Goal: Task Accomplishment & Management: Manage account settings

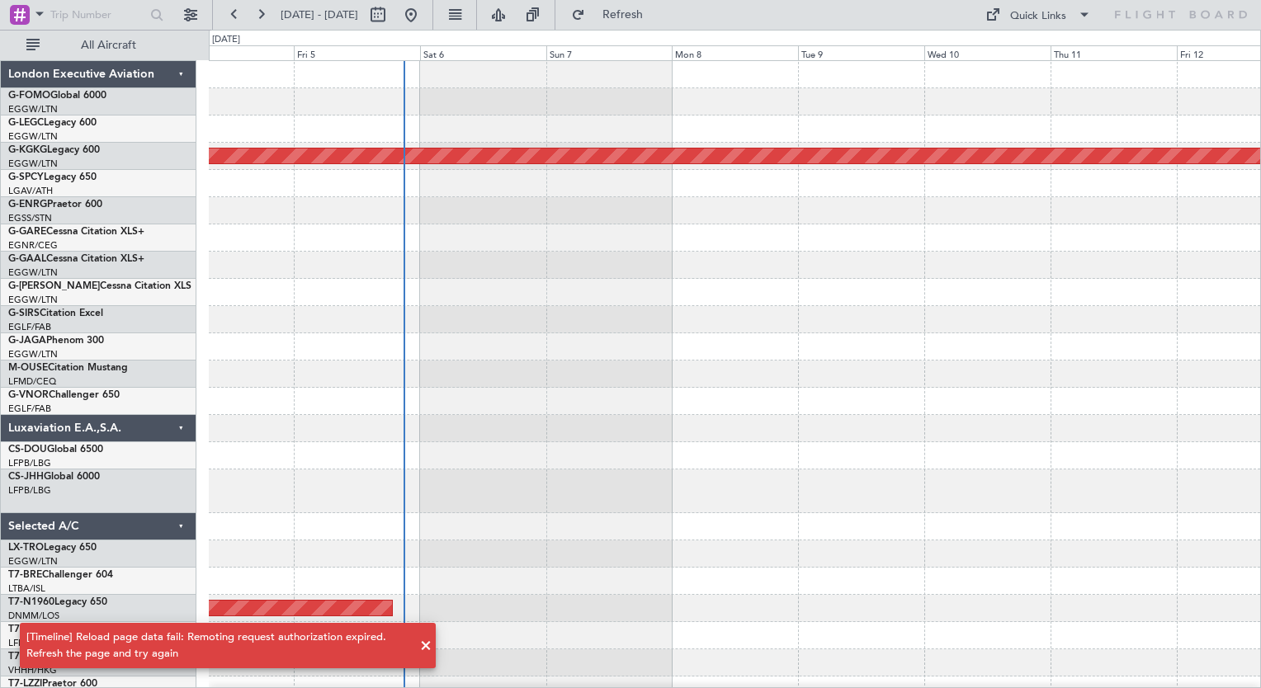
click at [158, 137] on div "EGGW/LTN London (Luton)" at bounding box center [101, 137] width 187 height 14
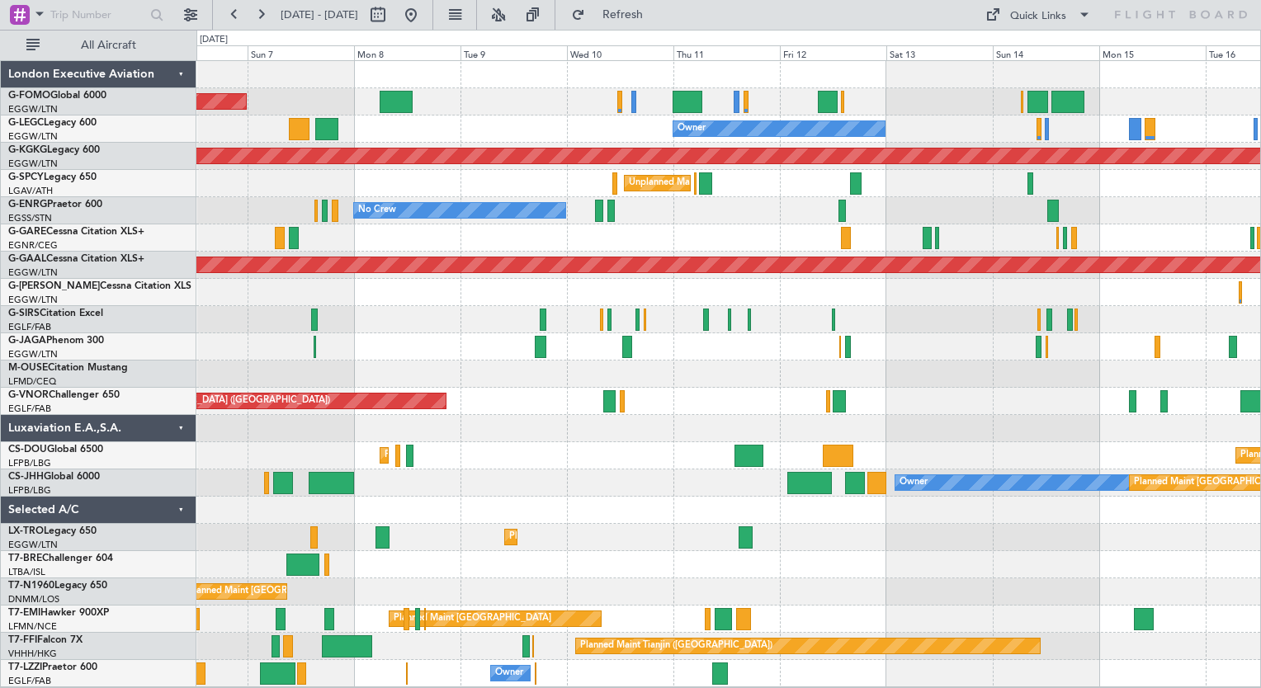
click at [456, 354] on div "Planned Maint [GEOGRAPHIC_DATA] ([GEOGRAPHIC_DATA]) Owner AOG Maint [GEOGRAPHIC…" at bounding box center [728, 374] width 1064 height 626
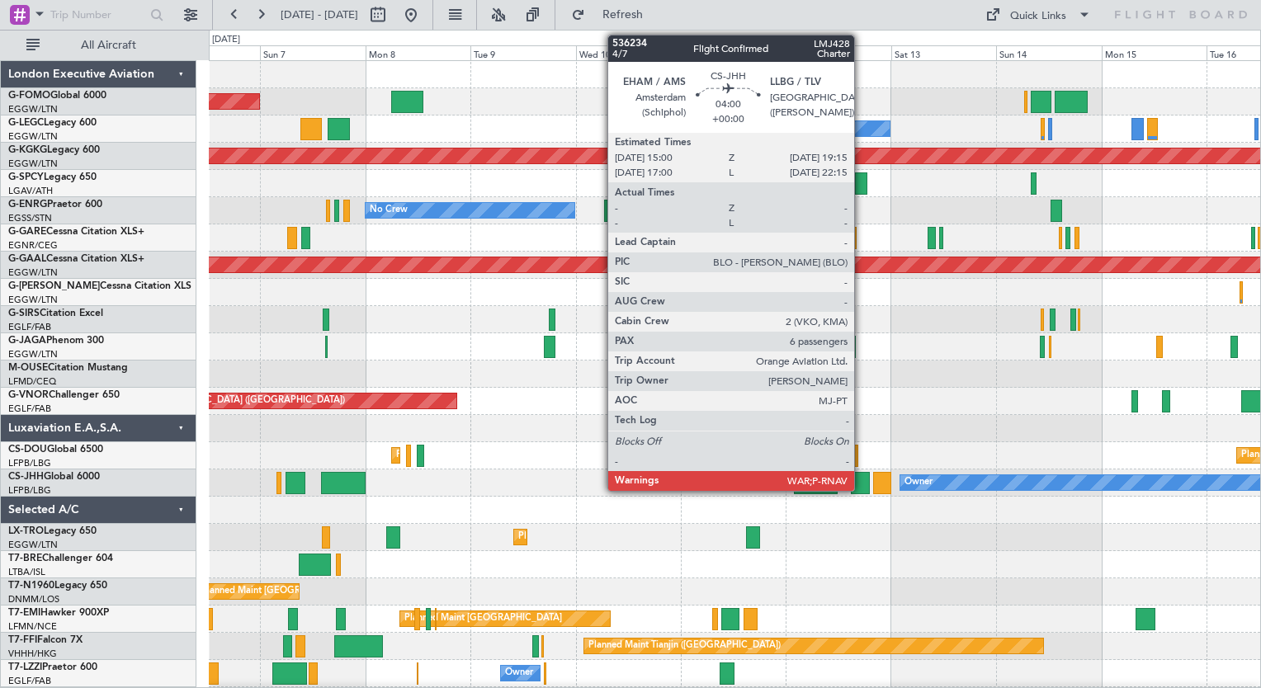
click at [861, 480] on div at bounding box center [860, 483] width 19 height 22
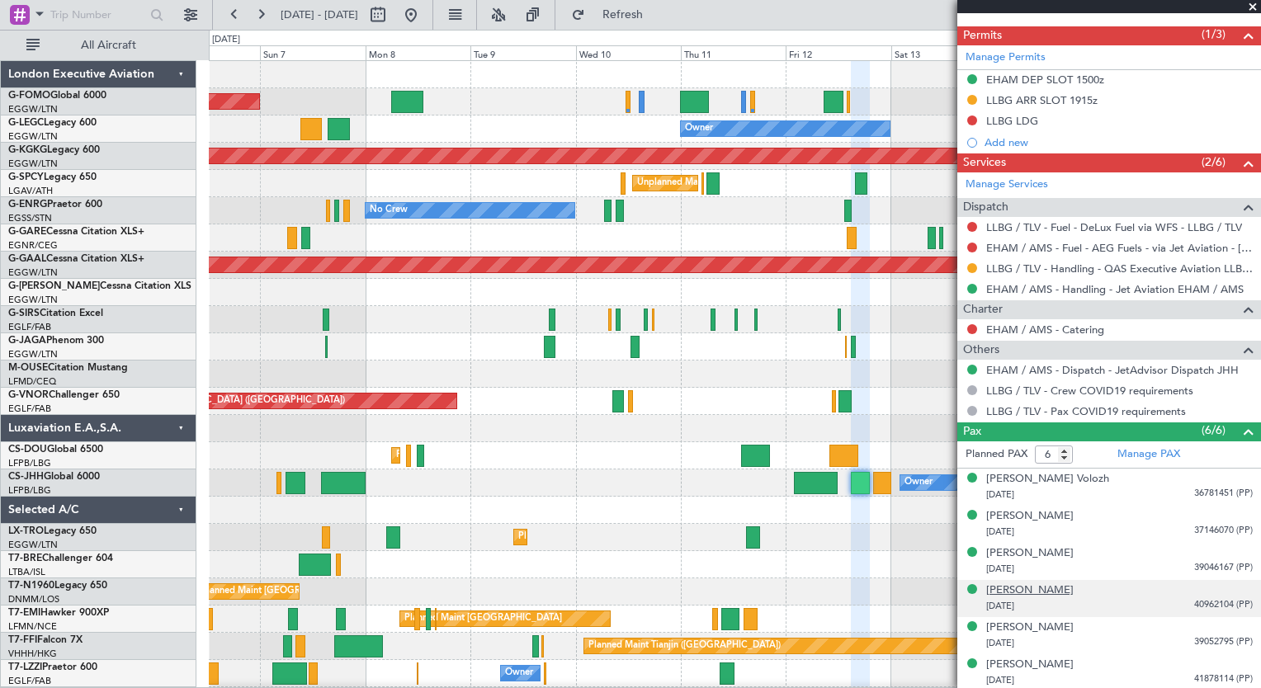
scroll to position [524, 0]
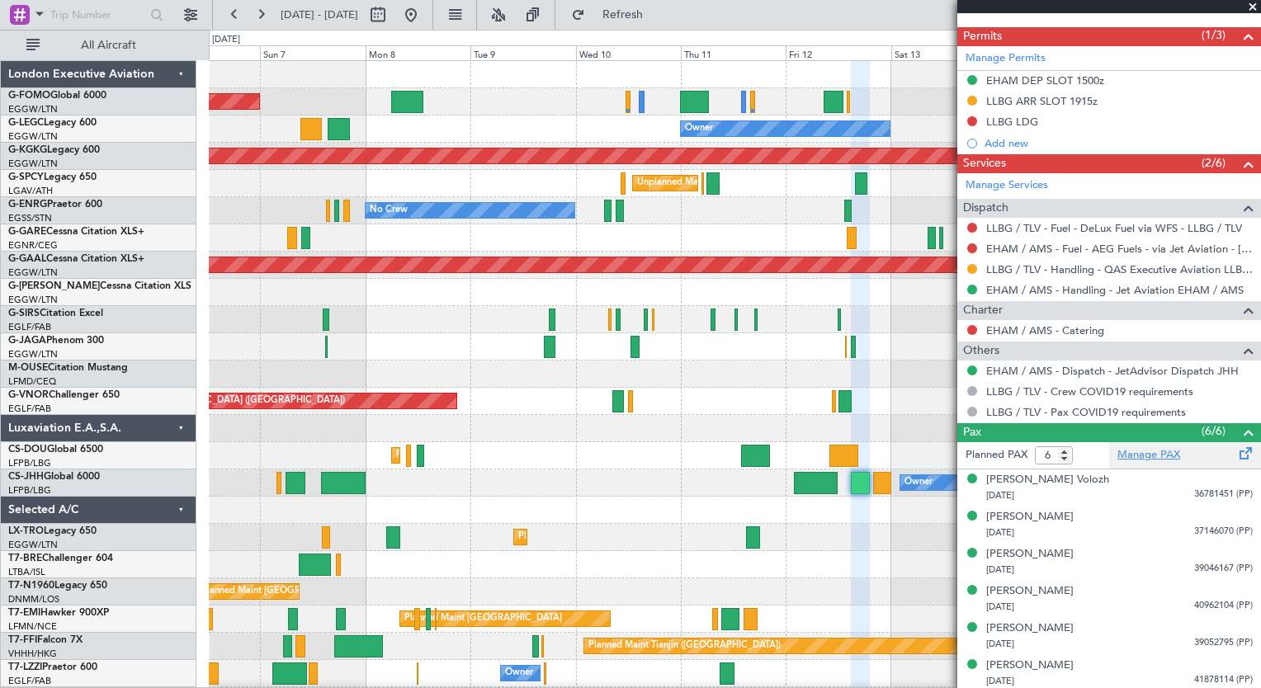
click at [1149, 457] on link "Manage PAX" at bounding box center [1148, 455] width 63 height 17
click at [1128, 459] on link "Manage PAX" at bounding box center [1148, 455] width 63 height 17
click at [1121, 451] on mat-tooltip-component "LLBG / TLV - Pax COVID19 requirements" at bounding box center [1085, 438] width 197 height 44
click at [1135, 453] on link "Manage PAX" at bounding box center [1148, 455] width 63 height 17
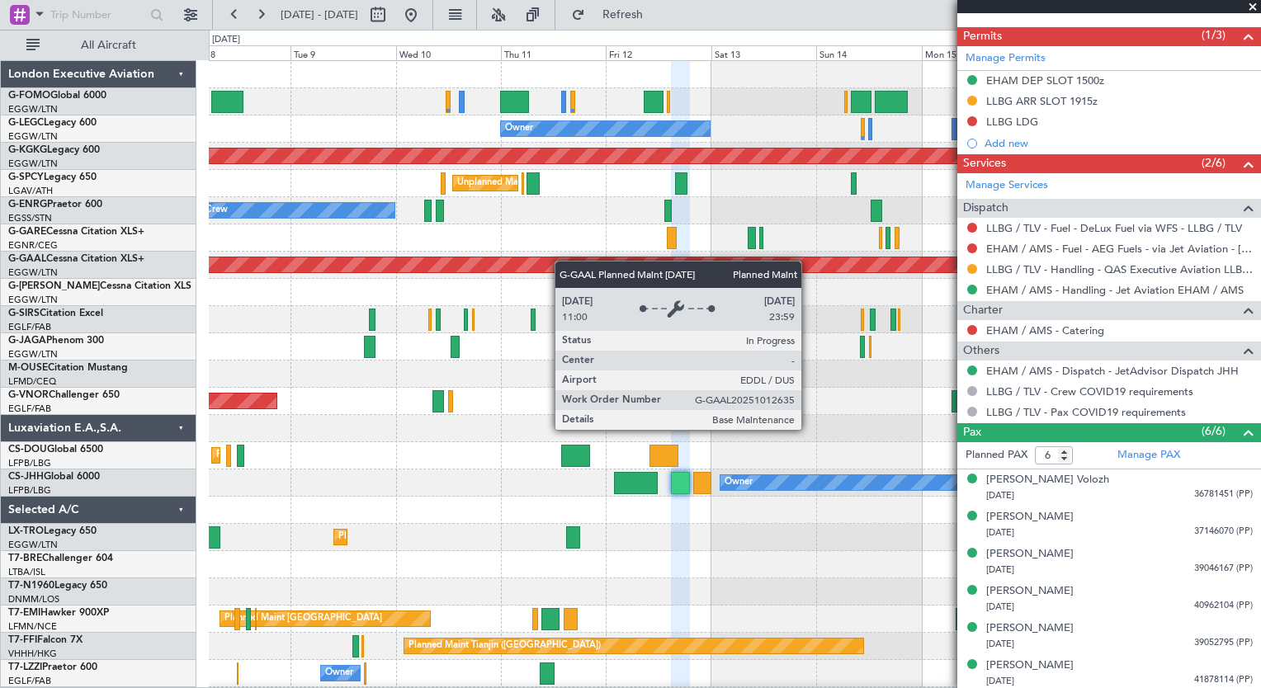
click at [578, 262] on div "Planned Maint [GEOGRAPHIC_DATA] ([GEOGRAPHIC_DATA]) Owner AOG Maint [GEOGRAPHIC…" at bounding box center [734, 401] width 1051 height 681
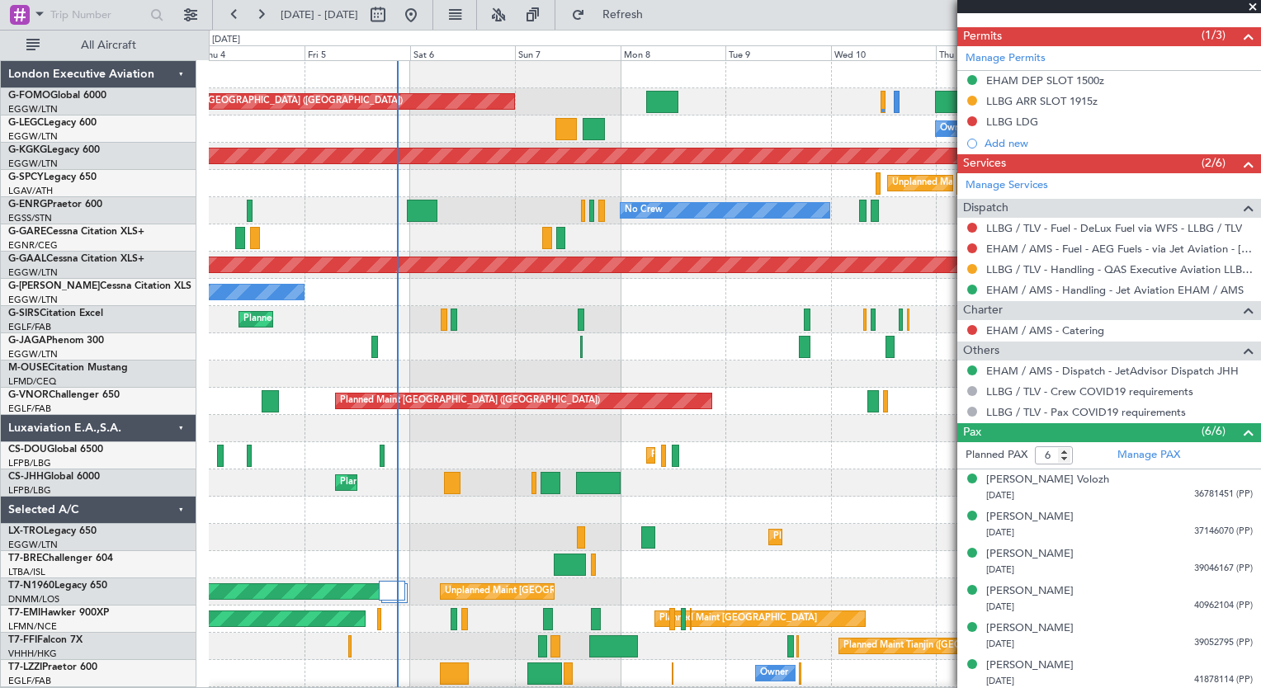
click at [770, 180] on div "Planned Maint [GEOGRAPHIC_DATA] ([GEOGRAPHIC_DATA]) Owner AOG Maint [GEOGRAPHIC…" at bounding box center [734, 401] width 1051 height 681
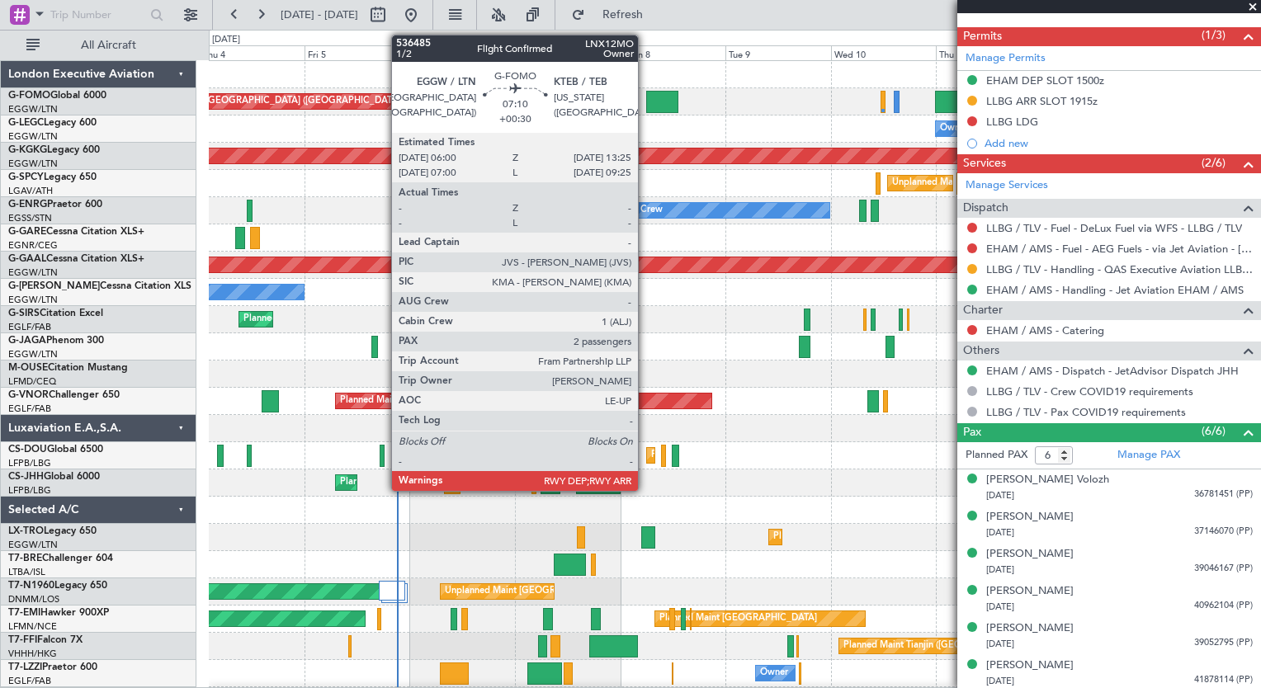
click at [646, 107] on div at bounding box center [662, 102] width 33 height 22
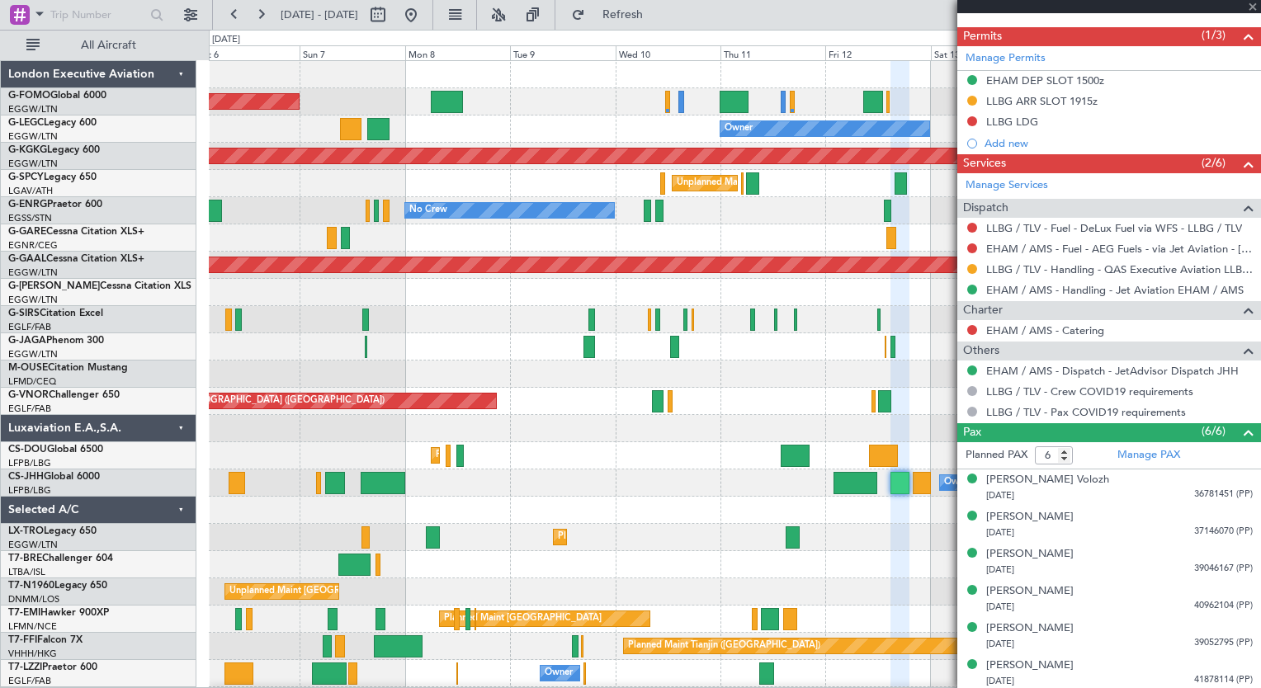
click at [363, 179] on div "Planned Maint [GEOGRAPHIC_DATA] ([GEOGRAPHIC_DATA]) Owner AOG Maint [GEOGRAPHIC…" at bounding box center [734, 401] width 1051 height 681
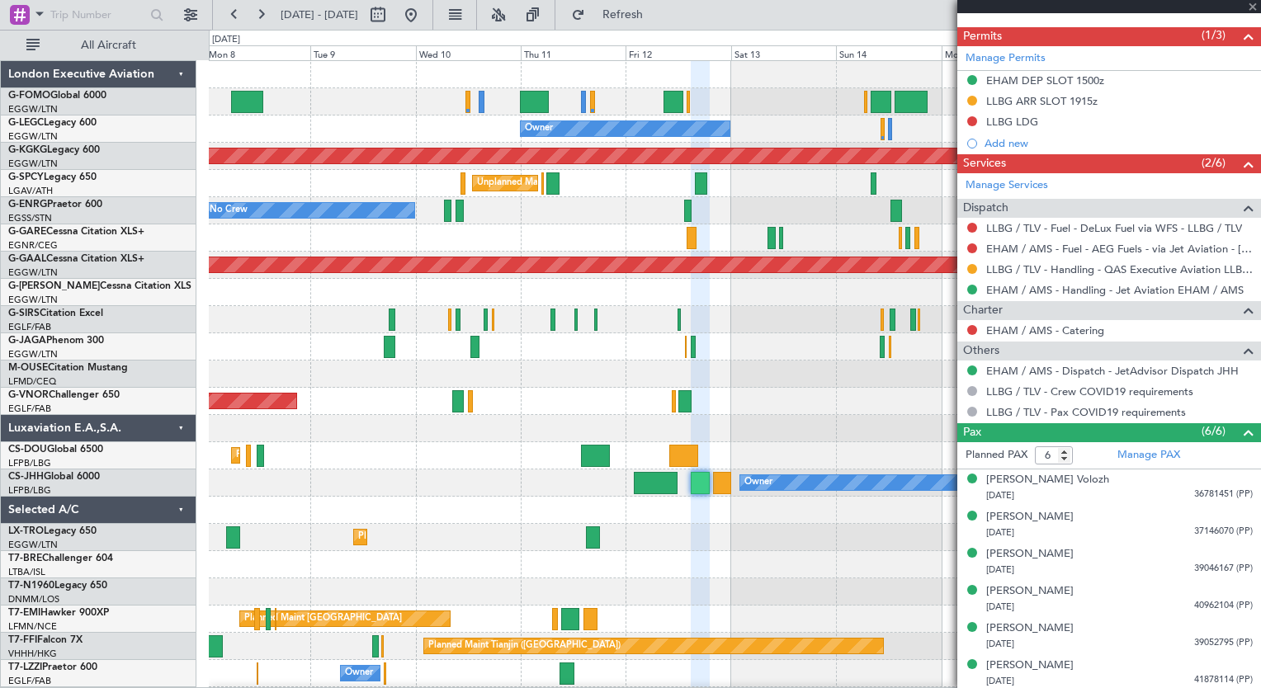
type input "+00:30"
type input "2"
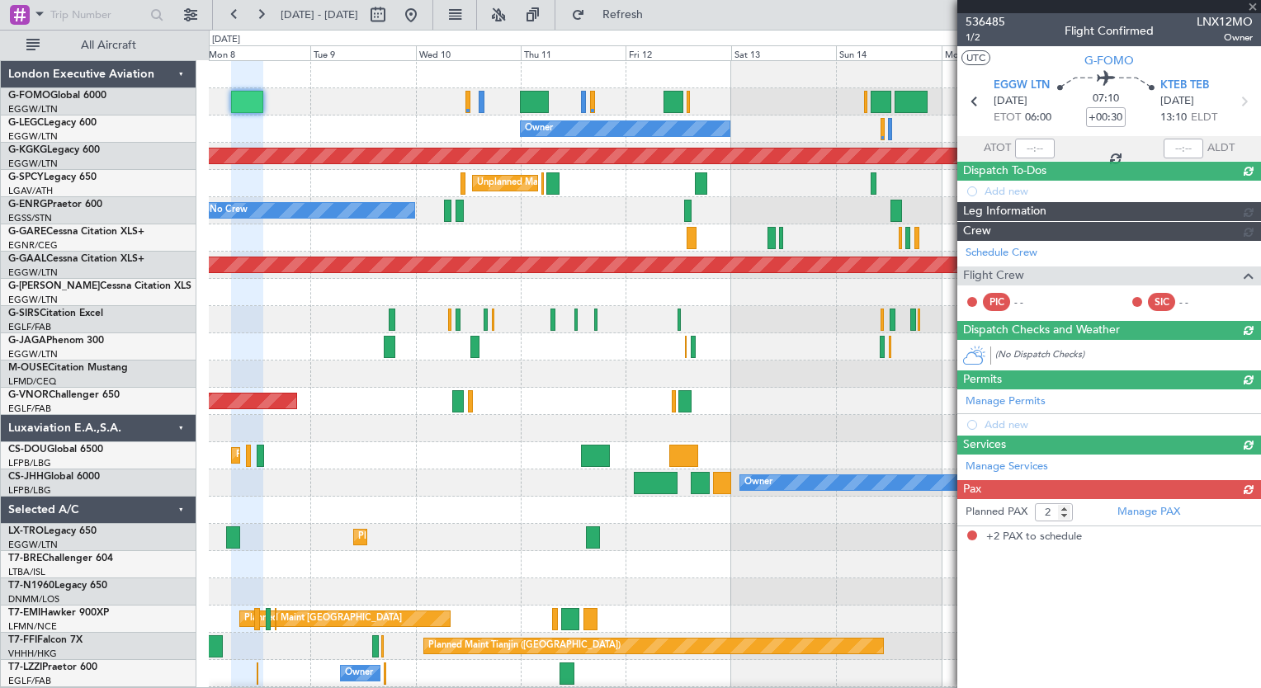
scroll to position [0, 0]
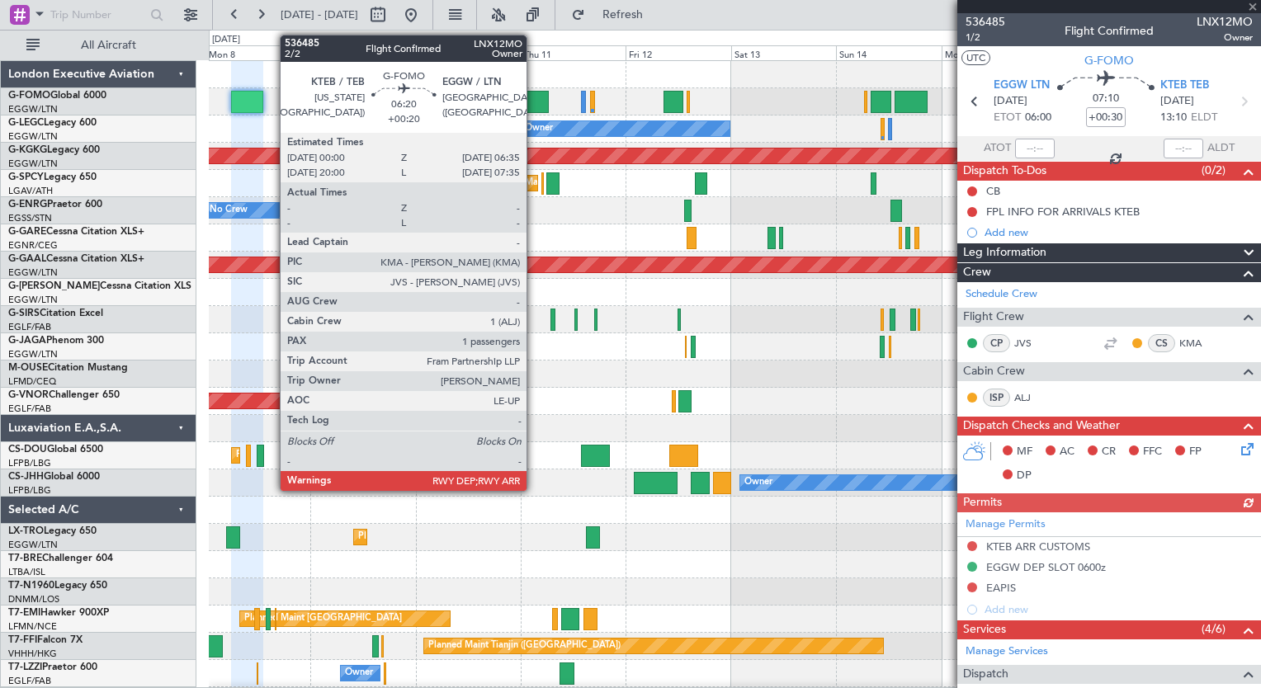
click at [534, 101] on div at bounding box center [534, 102] width 29 height 22
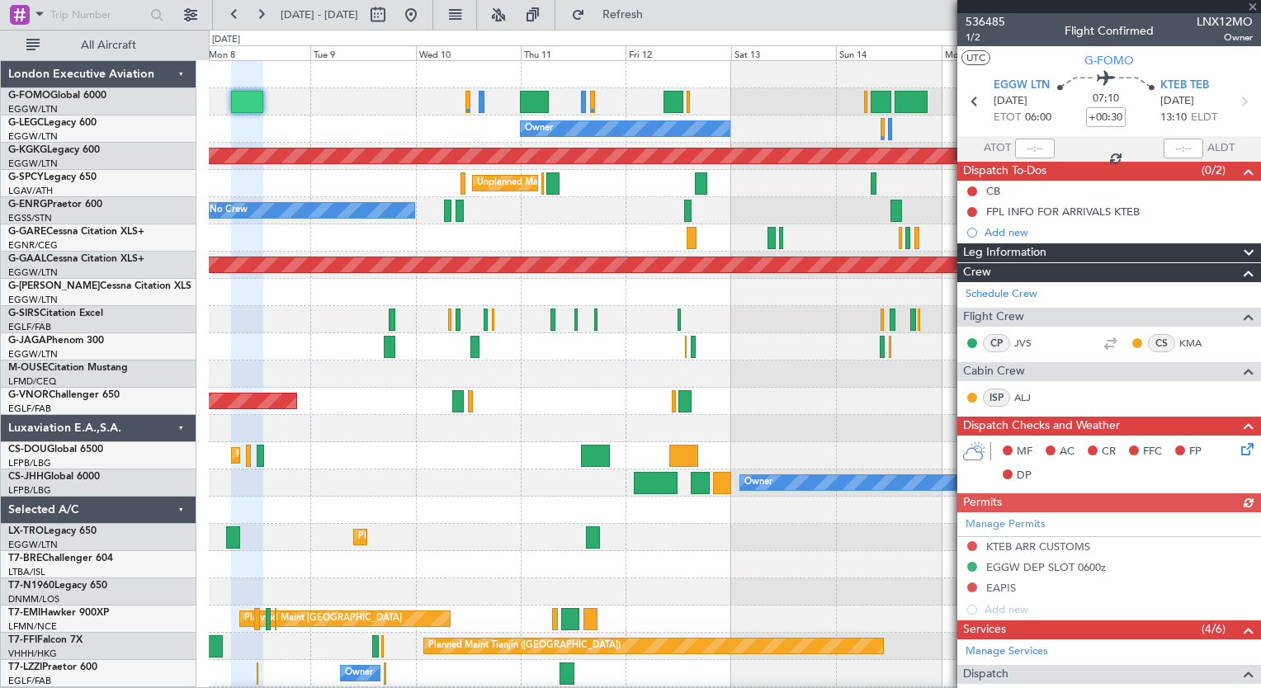
type input "+00:20"
type input "1"
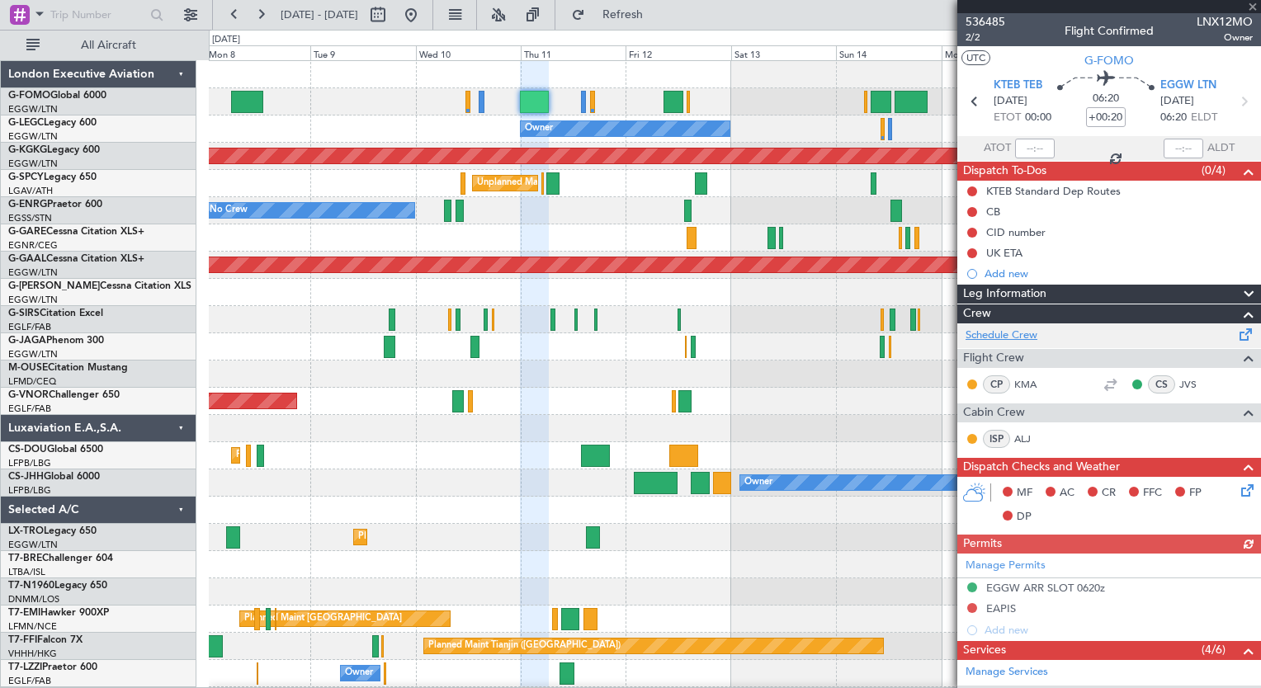
click at [1017, 330] on link "Schedule Crew" at bounding box center [1001, 336] width 72 height 17
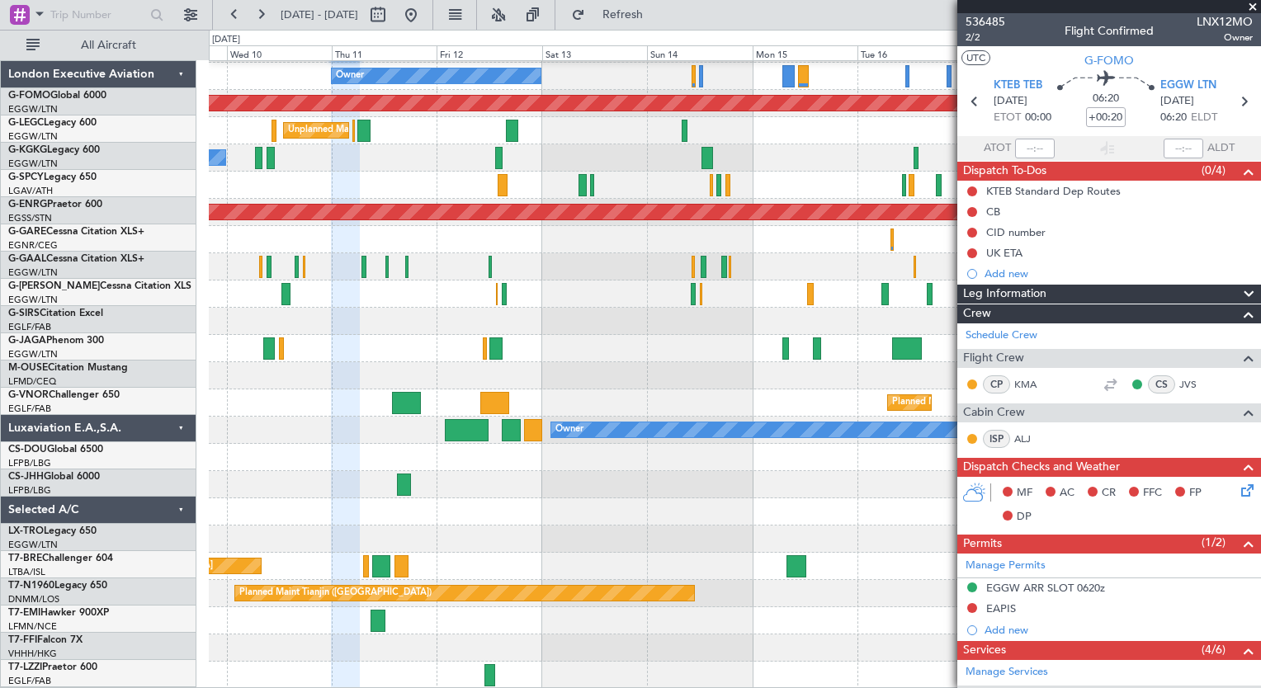
scroll to position [53, 0]
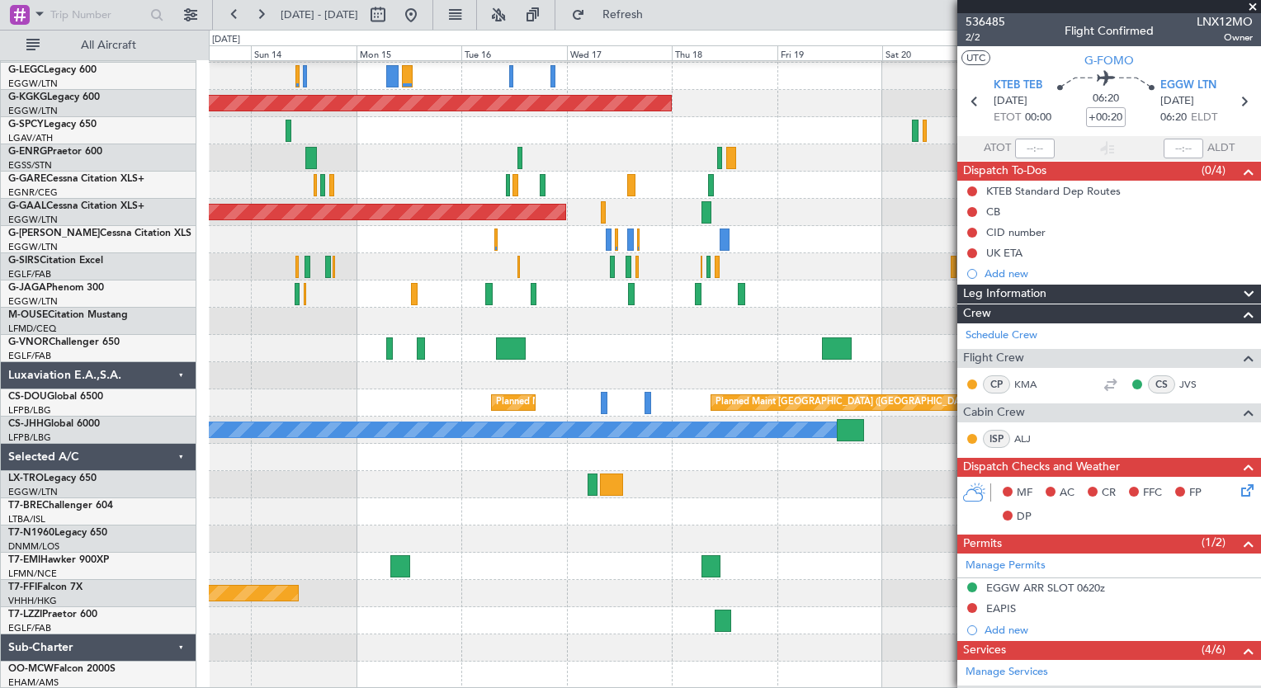
click at [207, 207] on div "A/C Unavailable [GEOGRAPHIC_DATA] ([GEOGRAPHIC_DATA]) Owner AOG Maint [GEOGRAPH…" at bounding box center [630, 359] width 1261 height 659
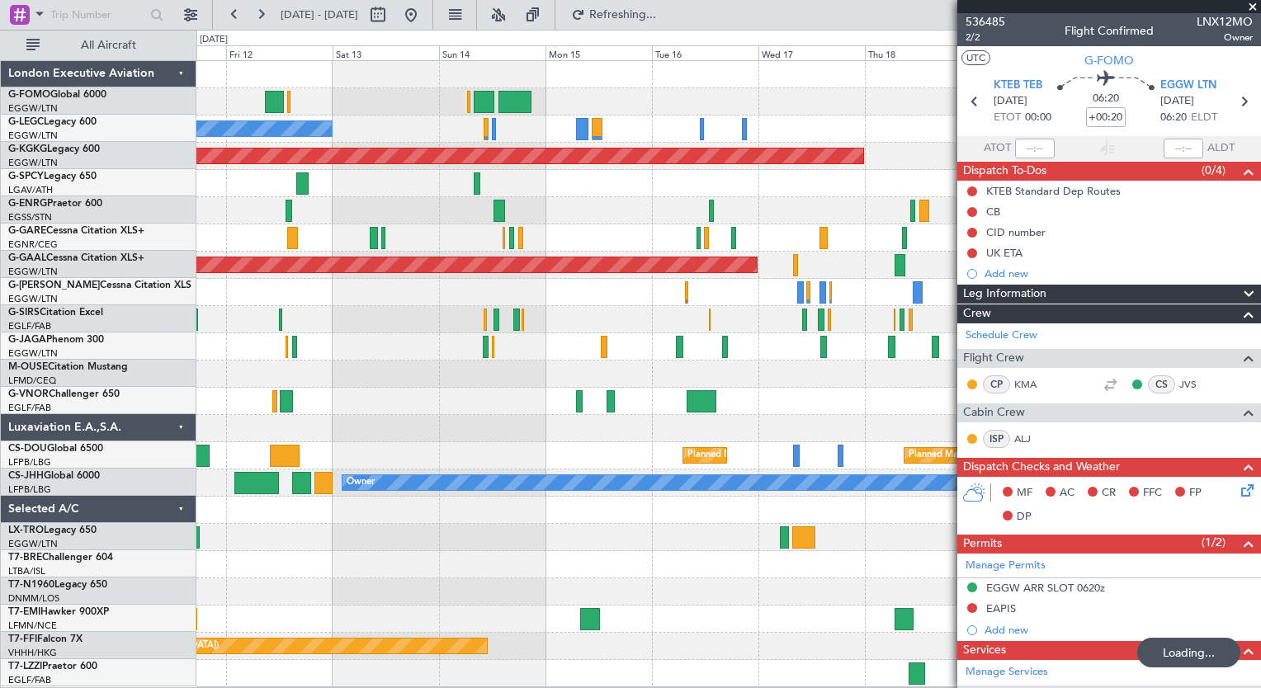
scroll to position [0, 0]
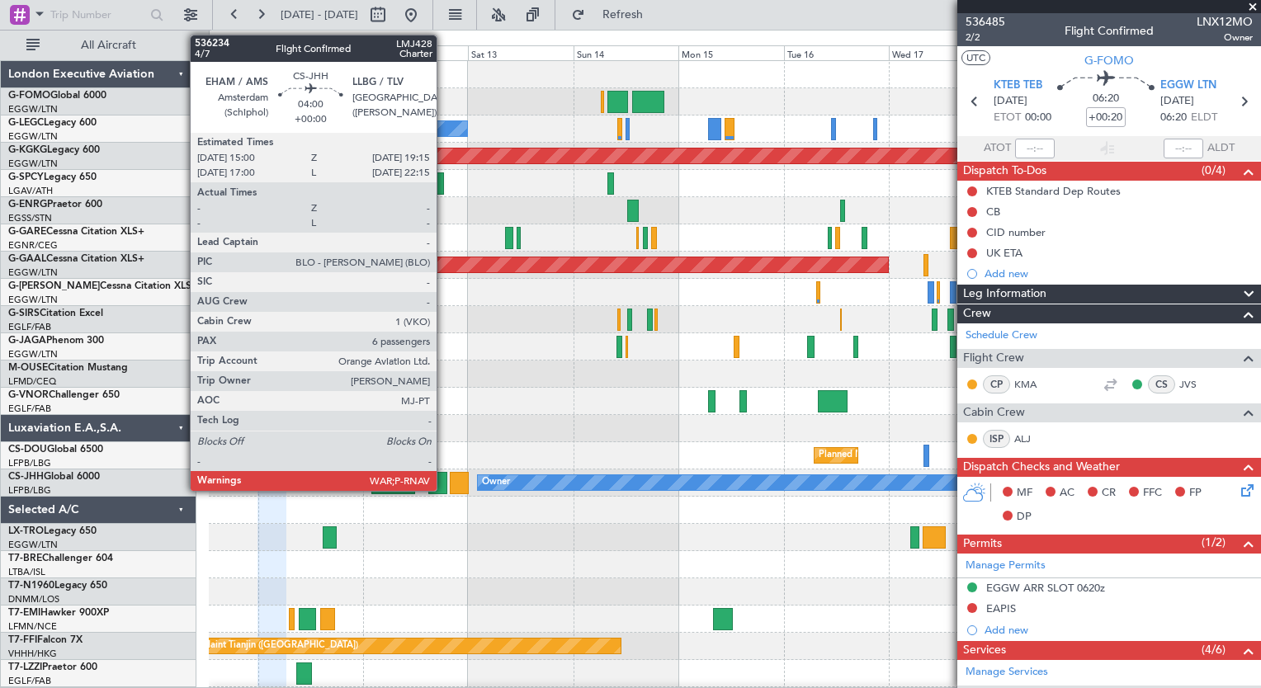
click at [443, 482] on div at bounding box center [437, 483] width 19 height 22
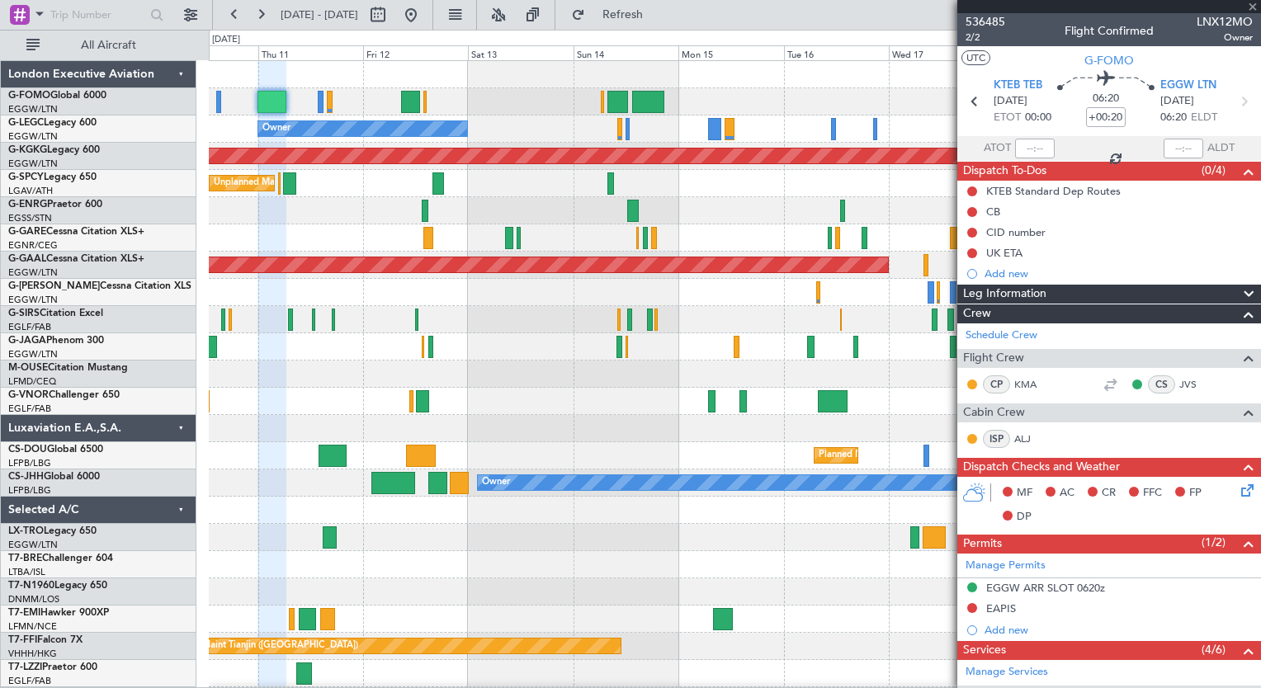
type input "6"
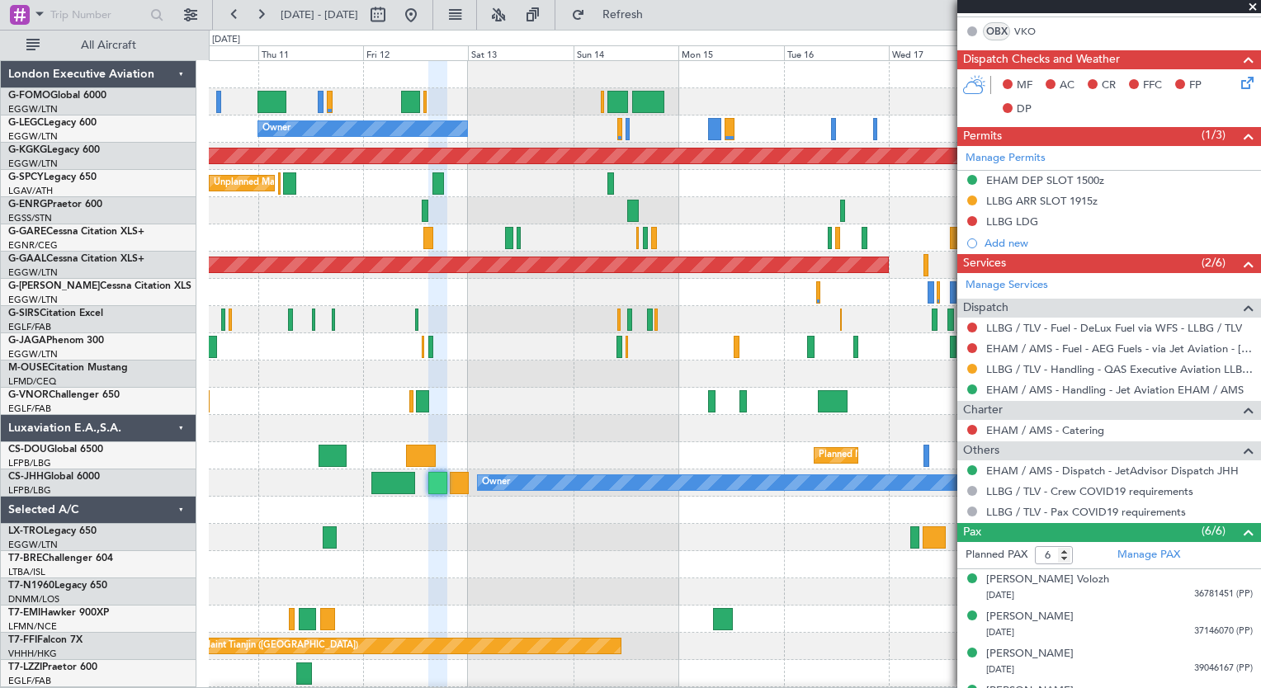
scroll to position [425, 0]
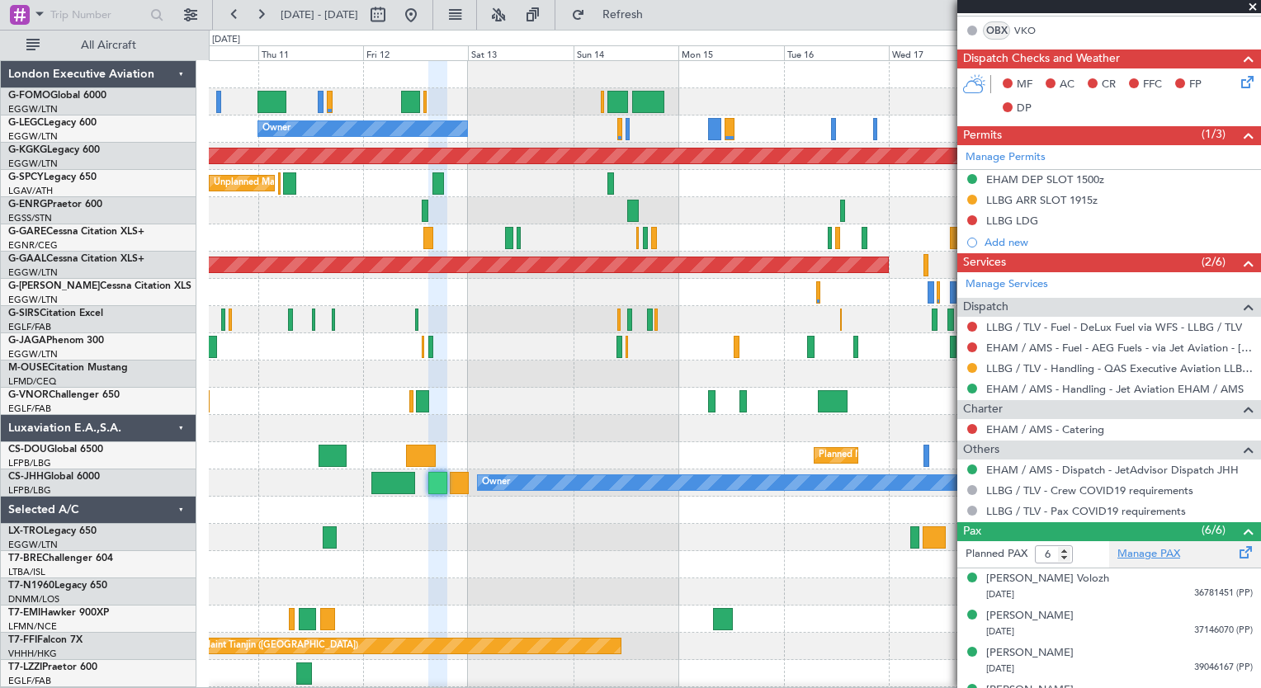
click at [1146, 552] on link "Manage PAX" at bounding box center [1148, 554] width 63 height 17
click at [1145, 550] on mat-tooltip-component "LLBG / TLV - Pax COVID19 requirements" at bounding box center [1085, 537] width 197 height 44
click at [1135, 552] on link "Manage PAX" at bounding box center [1148, 554] width 63 height 17
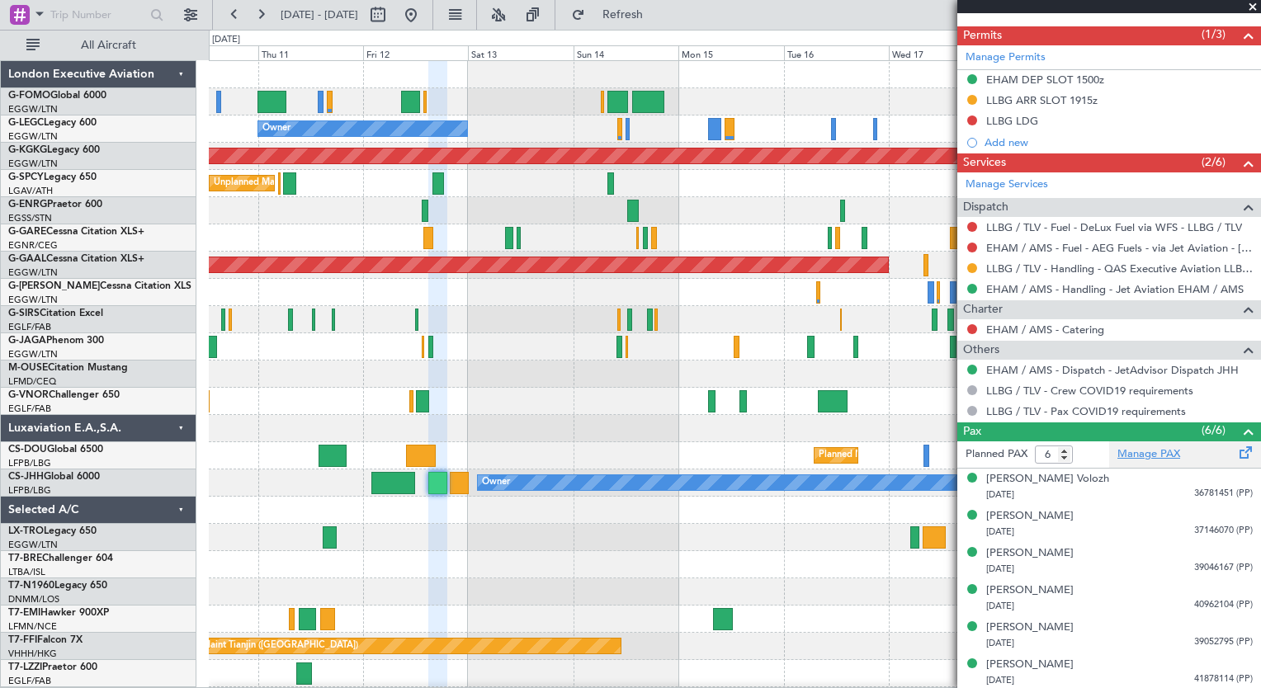
click at [1142, 448] on link "Manage PAX" at bounding box center [1148, 454] width 63 height 17
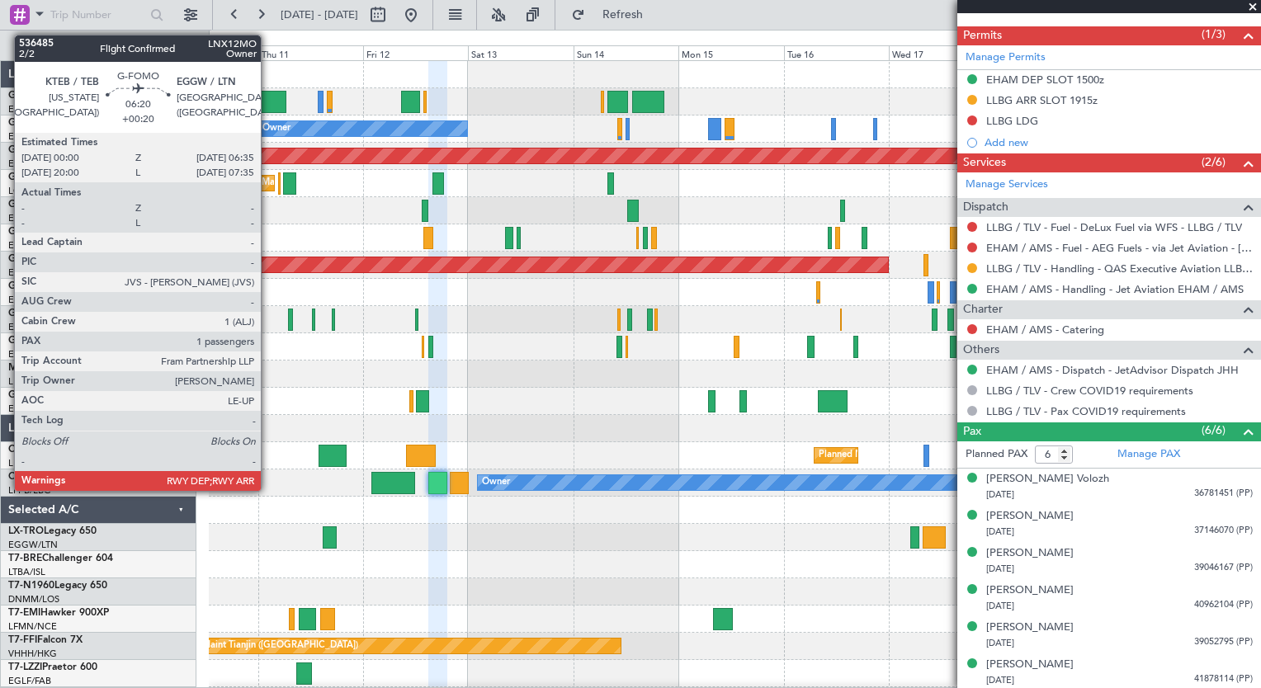
click at [268, 101] on div at bounding box center [271, 102] width 29 height 22
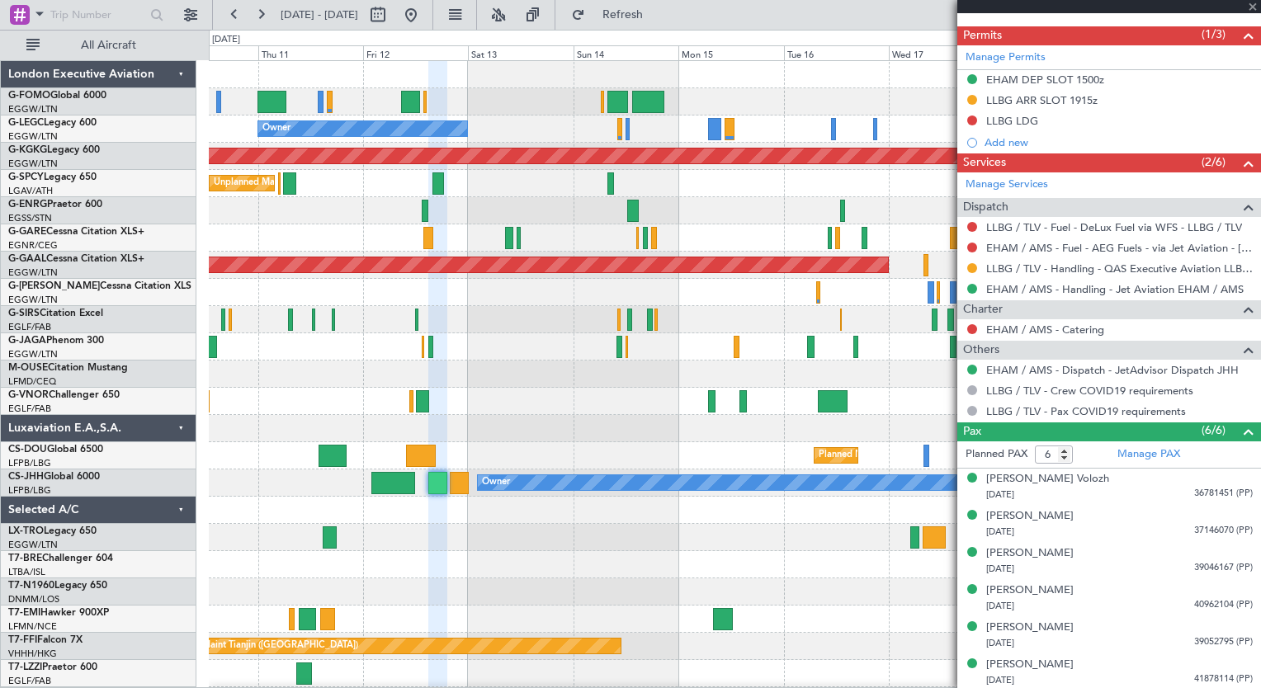
click at [268, 101] on div at bounding box center [271, 102] width 29 height 22
type input "+00:20"
type input "1"
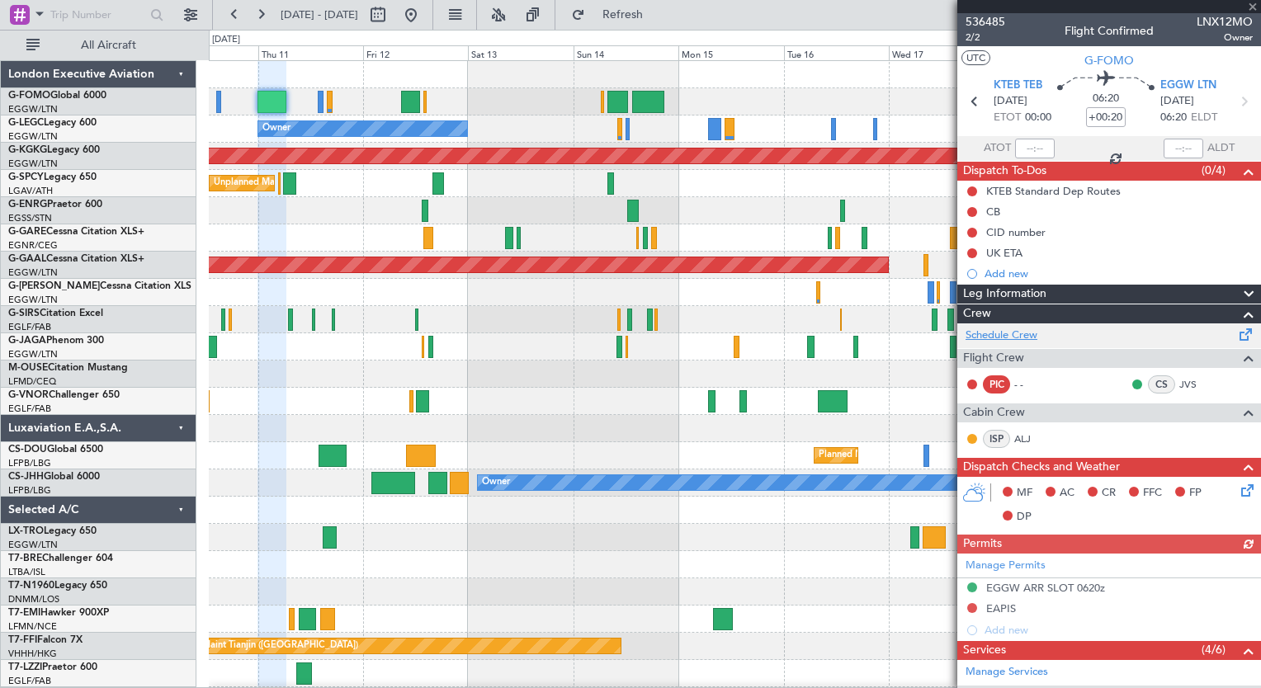
click at [1017, 328] on link "Schedule Crew" at bounding box center [1001, 336] width 72 height 17
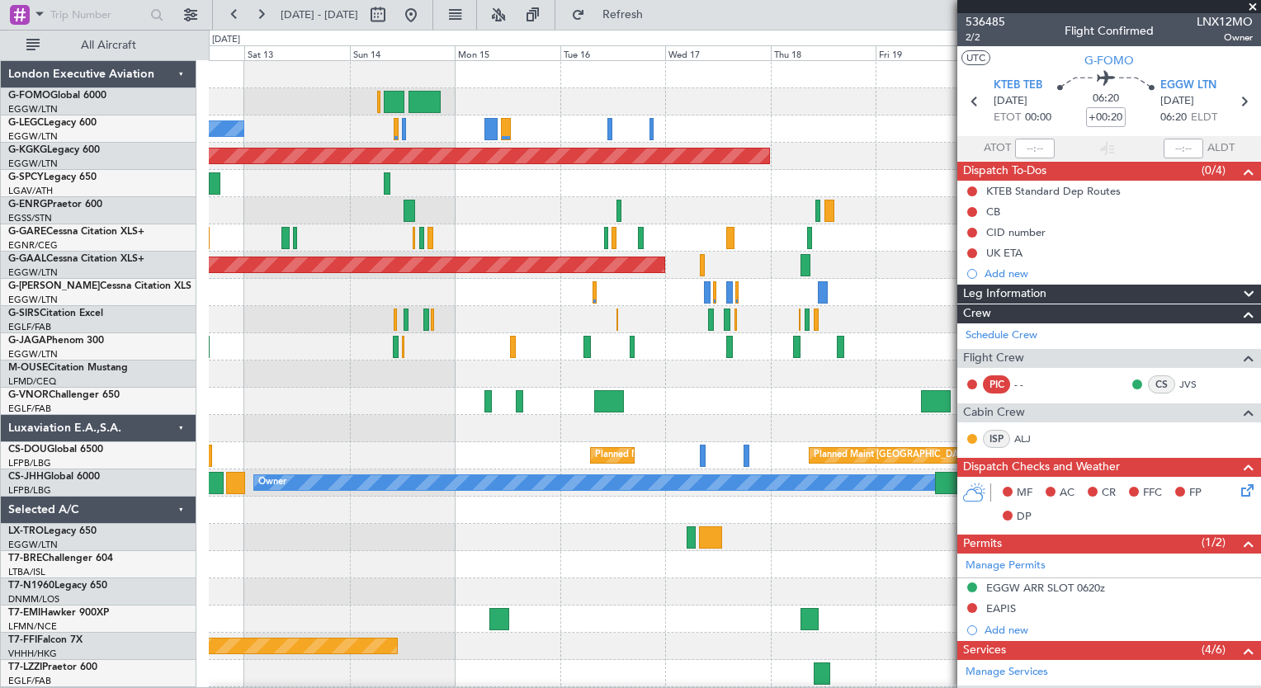
click at [472, 387] on div "Owner A/C Unavailable [GEOGRAPHIC_DATA] ([GEOGRAPHIC_DATA]) AOG Maint [GEOGRAPH…" at bounding box center [734, 401] width 1051 height 681
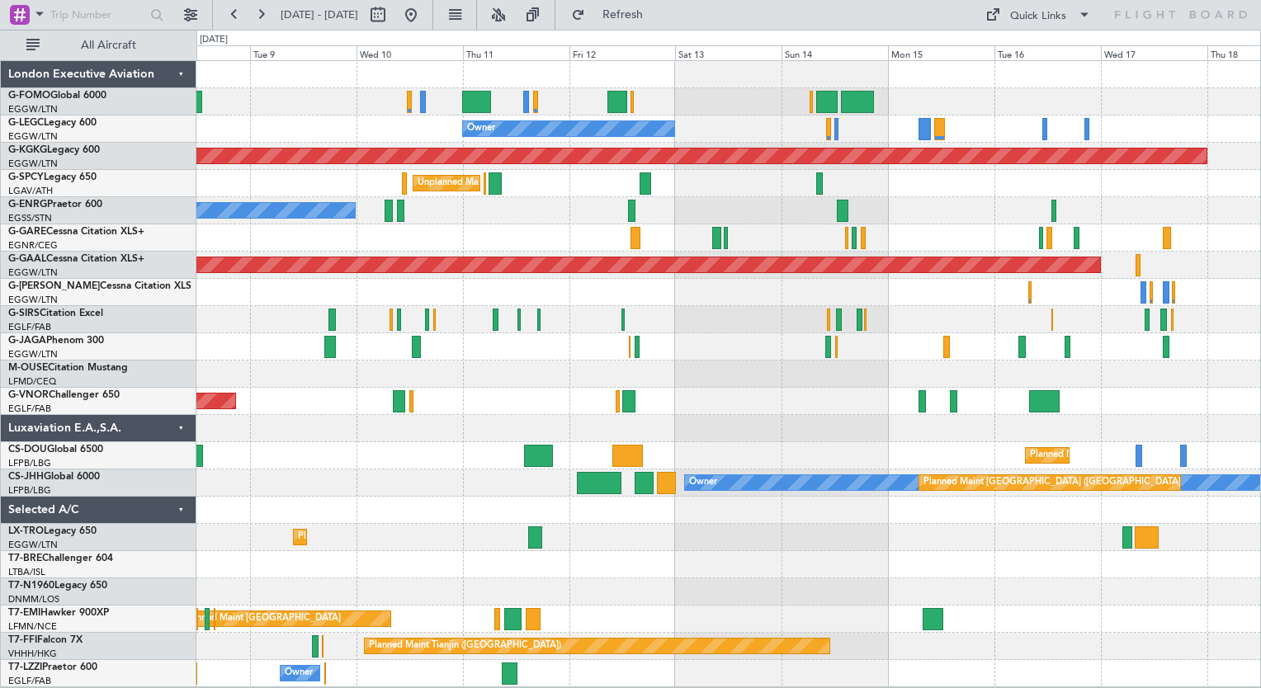
click at [191, 385] on div "Planned Maint London (Luton) Owner AOG Maint Istanbul (Ataturk) Unplanned Maint…" at bounding box center [630, 359] width 1261 height 659
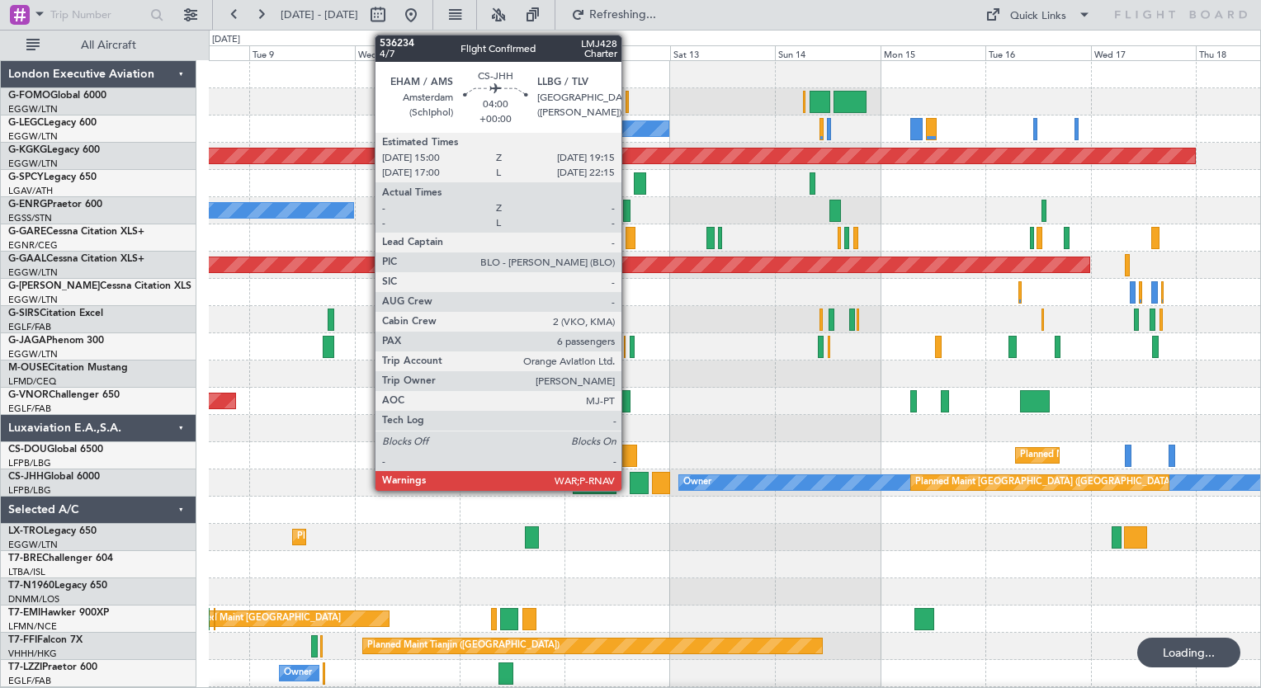
click at [630, 482] on div at bounding box center [639, 483] width 19 height 22
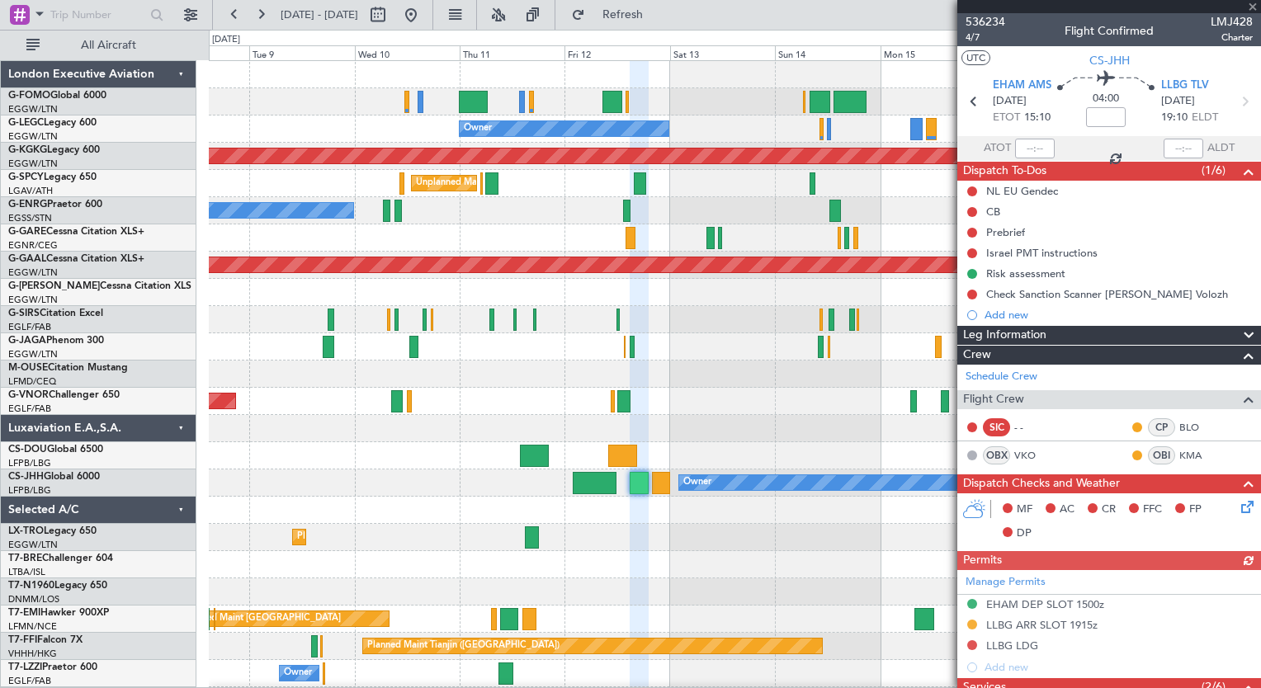
scroll to position [525, 0]
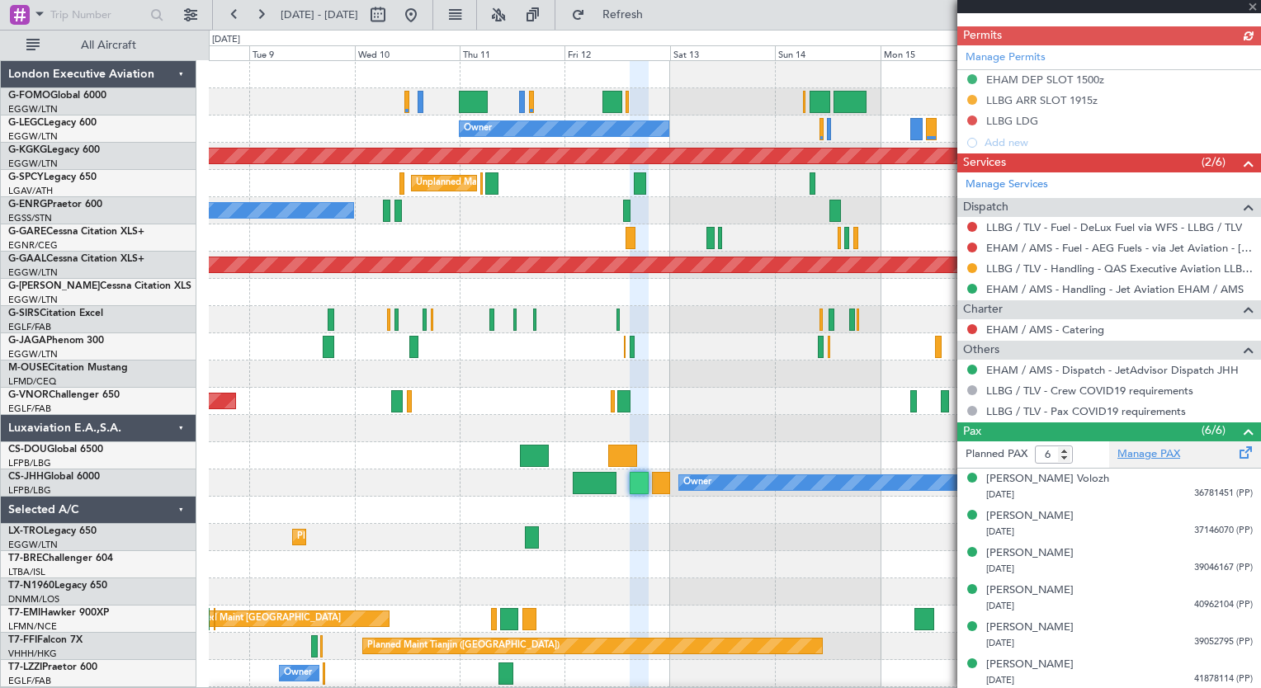
click at [1141, 453] on link "Manage PAX" at bounding box center [1148, 454] width 63 height 17
click at [1122, 451] on link "Manage PAX" at bounding box center [1148, 454] width 63 height 17
click at [663, 25] on button "Refresh" at bounding box center [613, 15] width 99 height 26
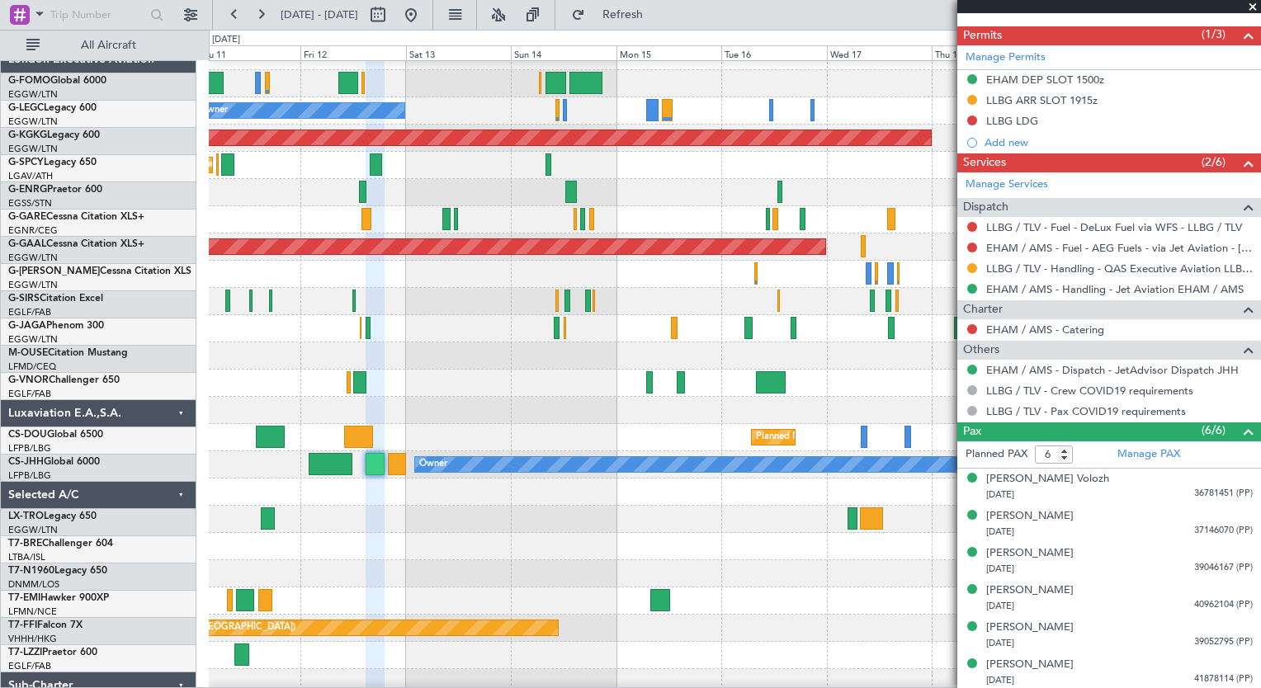
scroll to position [53, 0]
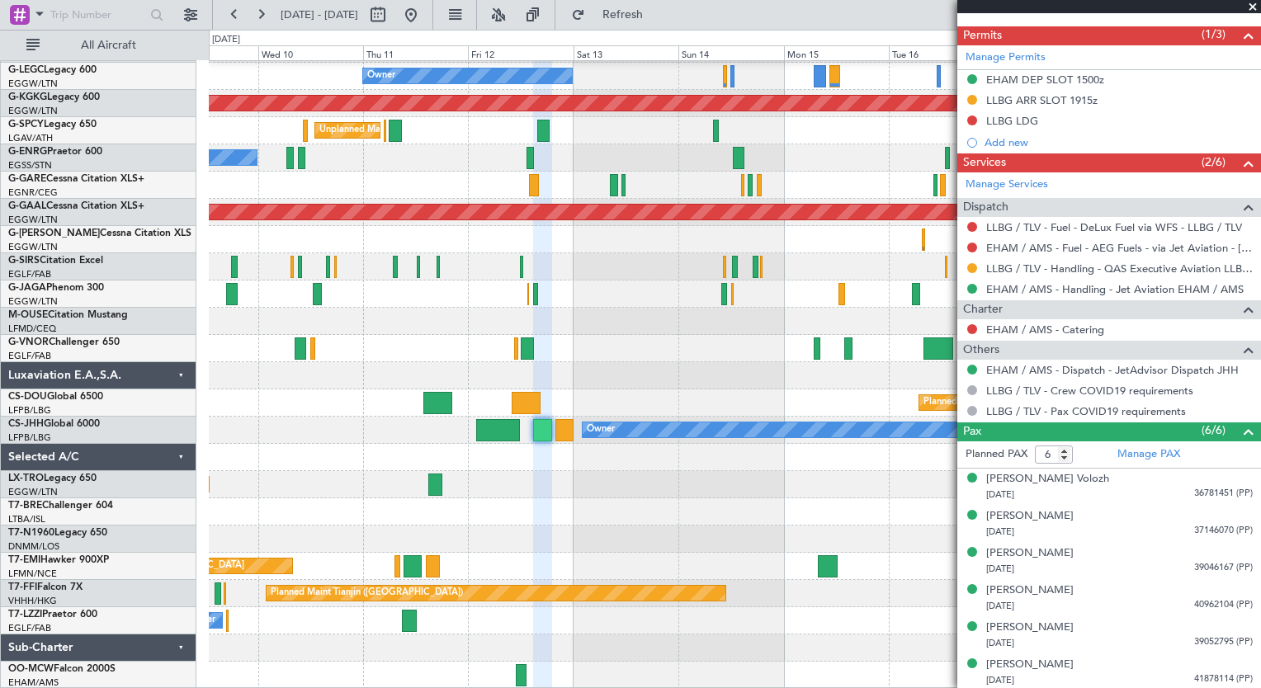
click at [677, 418] on div "Owner AOG Maint Istanbul (Ataturk) Unplanned Maint Athens (Eleftherios Venizelo…" at bounding box center [734, 348] width 1051 height 681
click at [658, 16] on span "Refresh" at bounding box center [622, 15] width 69 height 12
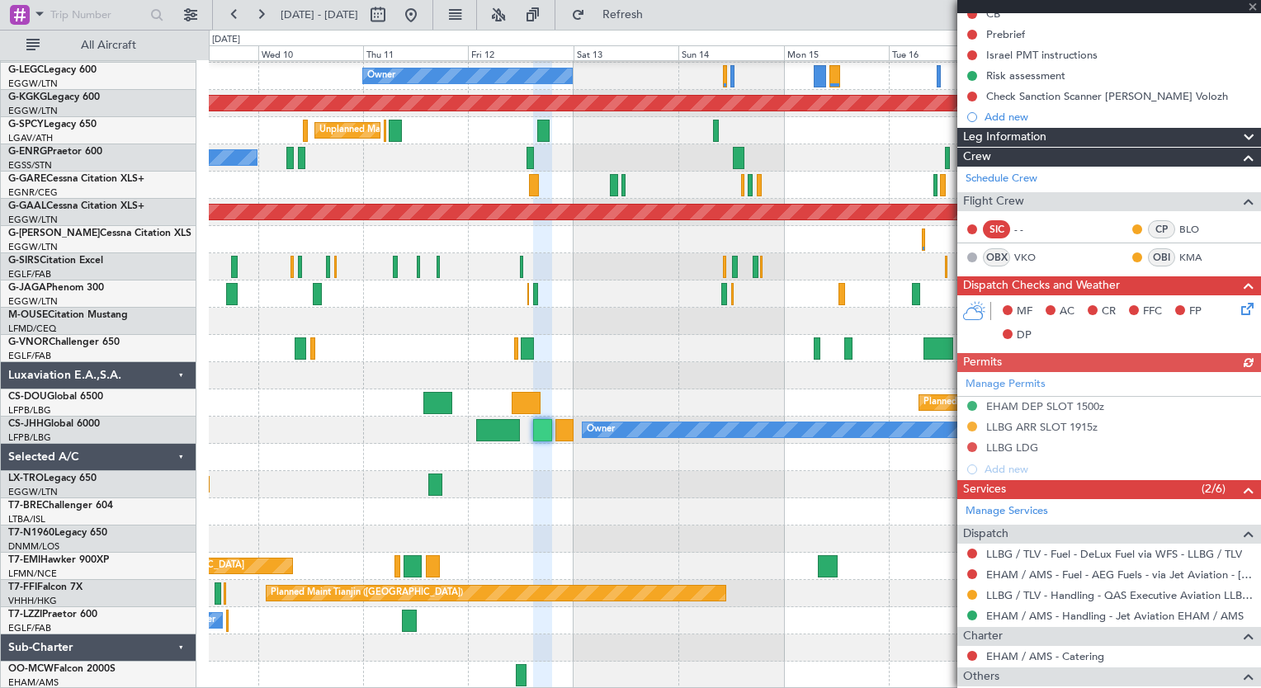
scroll to position [0, 0]
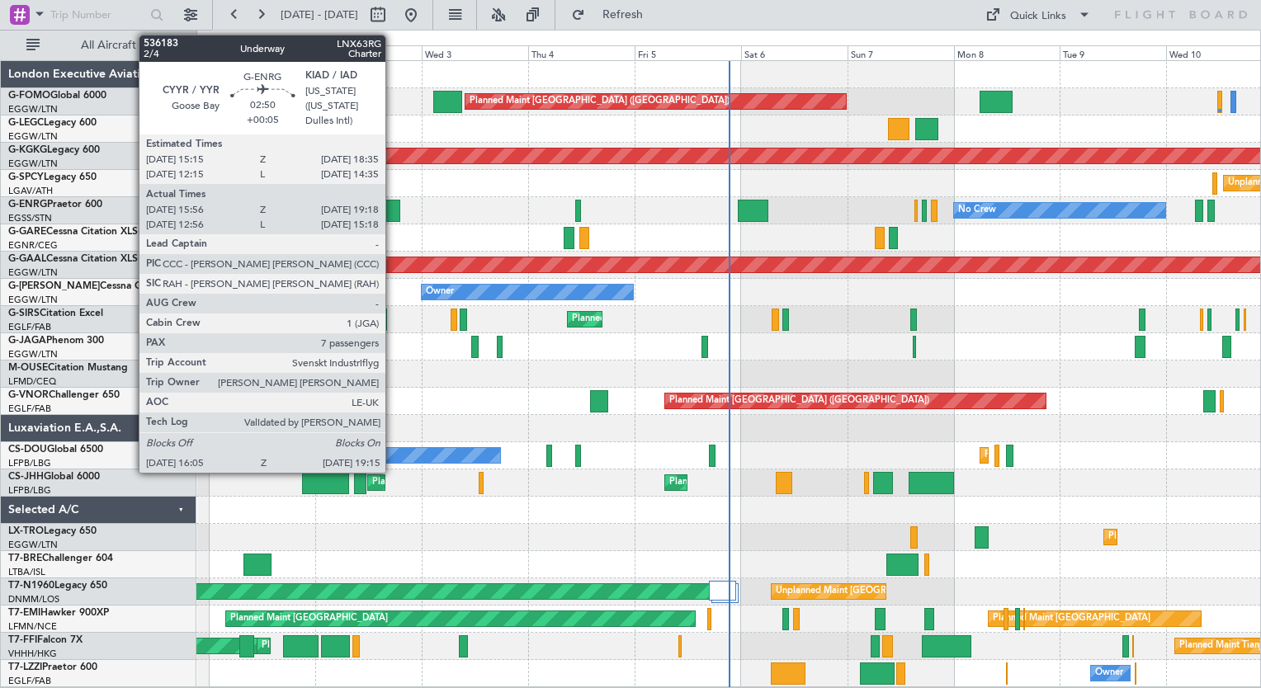
click at [393, 205] on div at bounding box center [392, 211] width 15 height 22
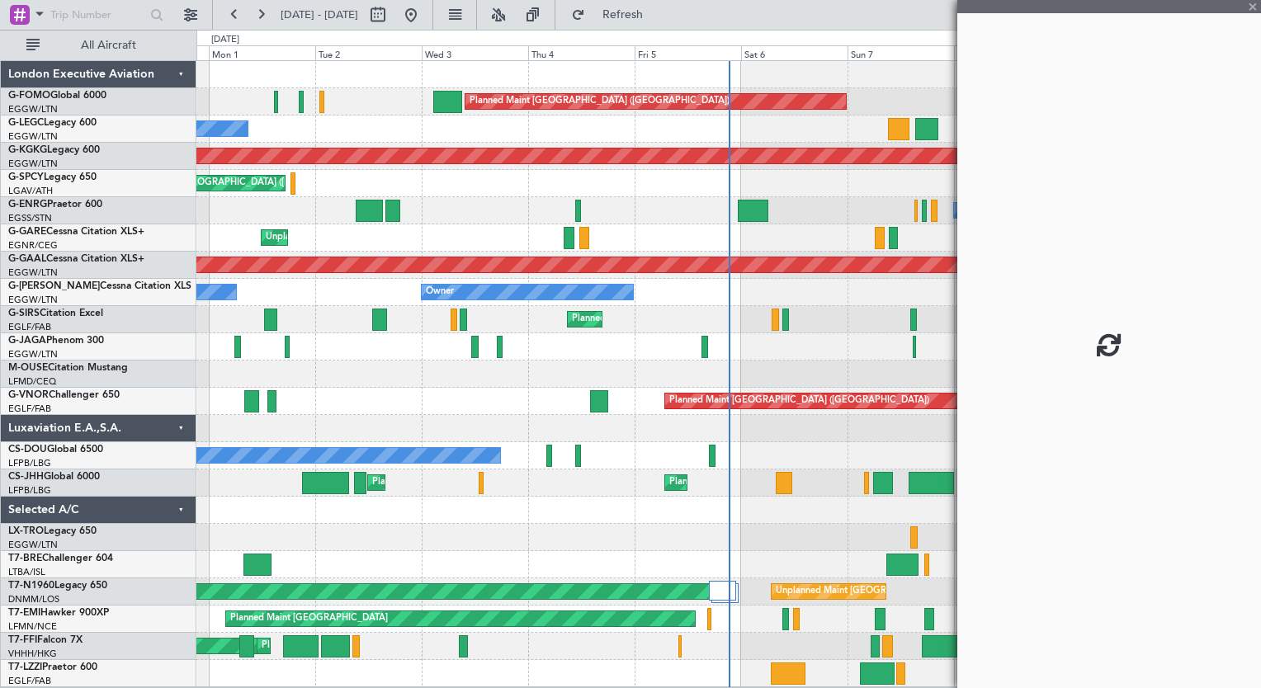
click at [393, 205] on div at bounding box center [392, 211] width 15 height 22
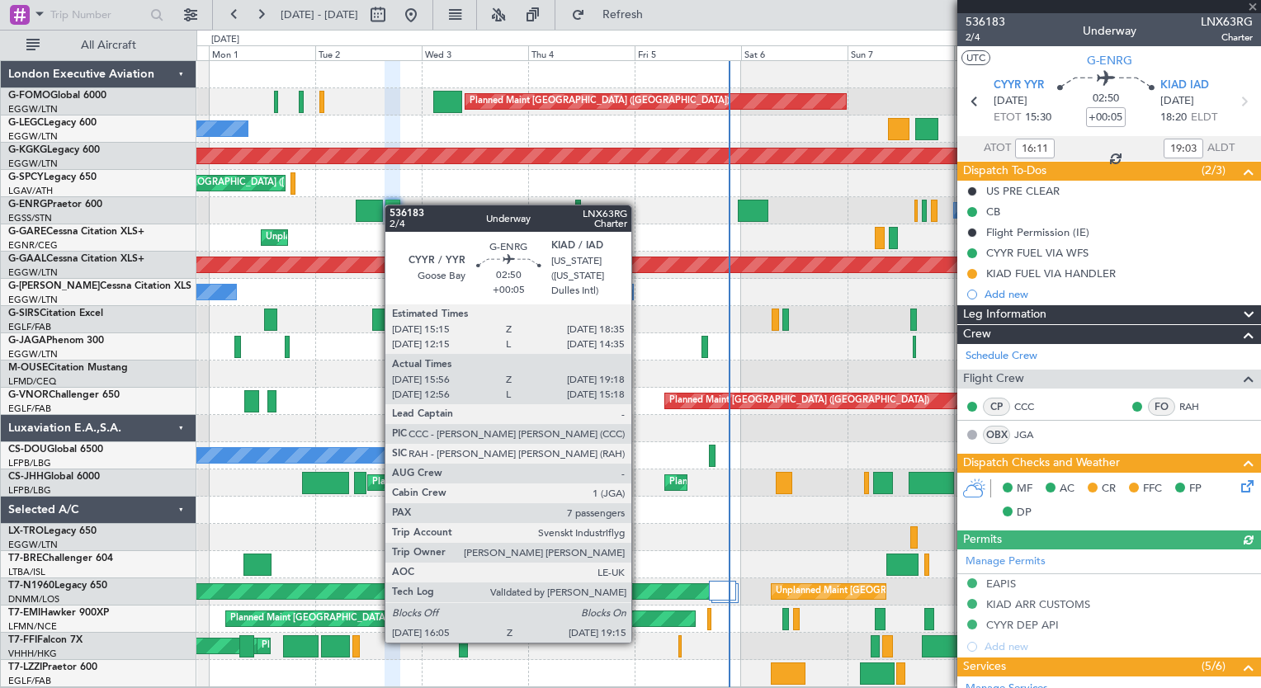
click at [393, 205] on div at bounding box center [392, 211] width 15 height 22
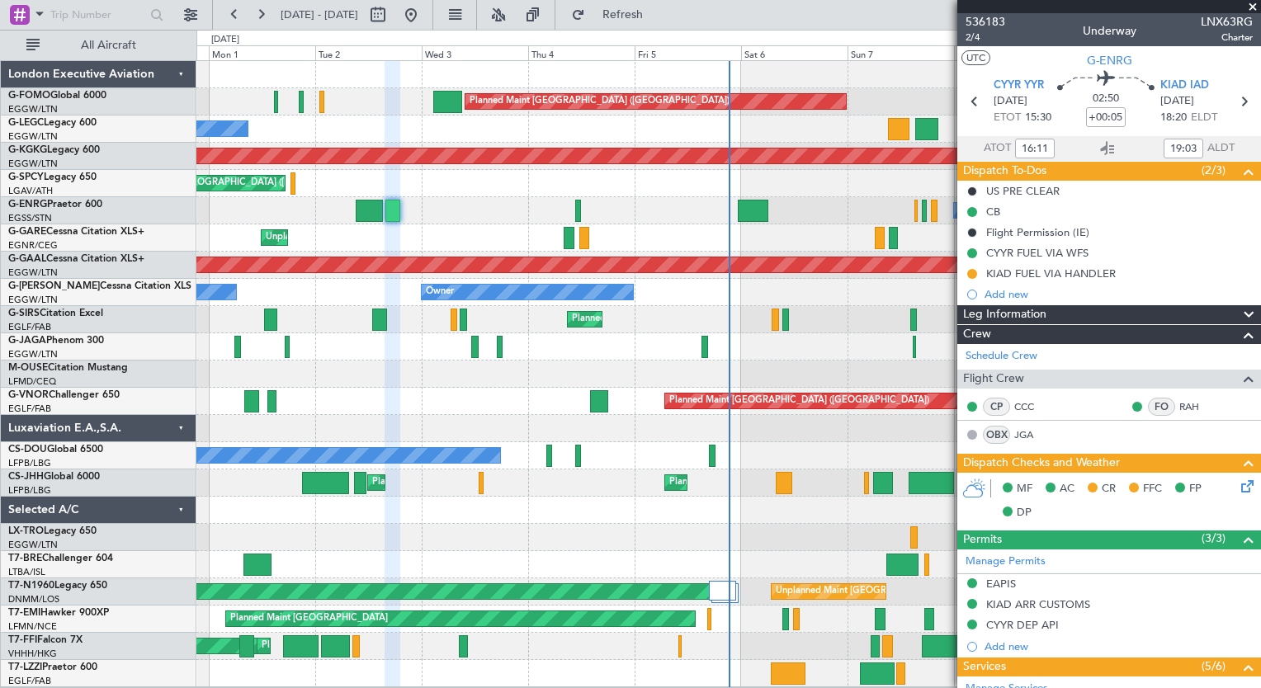
type input "13:11"
type input "15:03"
type input "16:11"
type input "19:03"
click at [1252, 4] on span at bounding box center [1252, 7] width 17 height 15
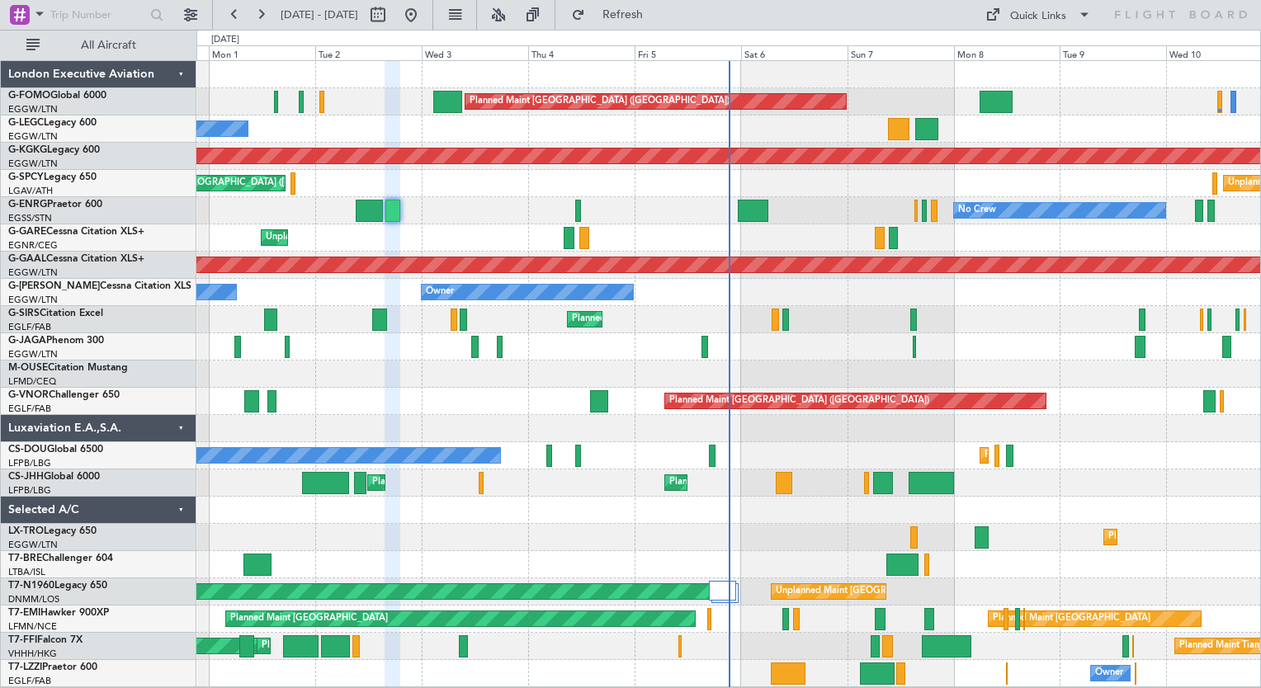
type input "0"
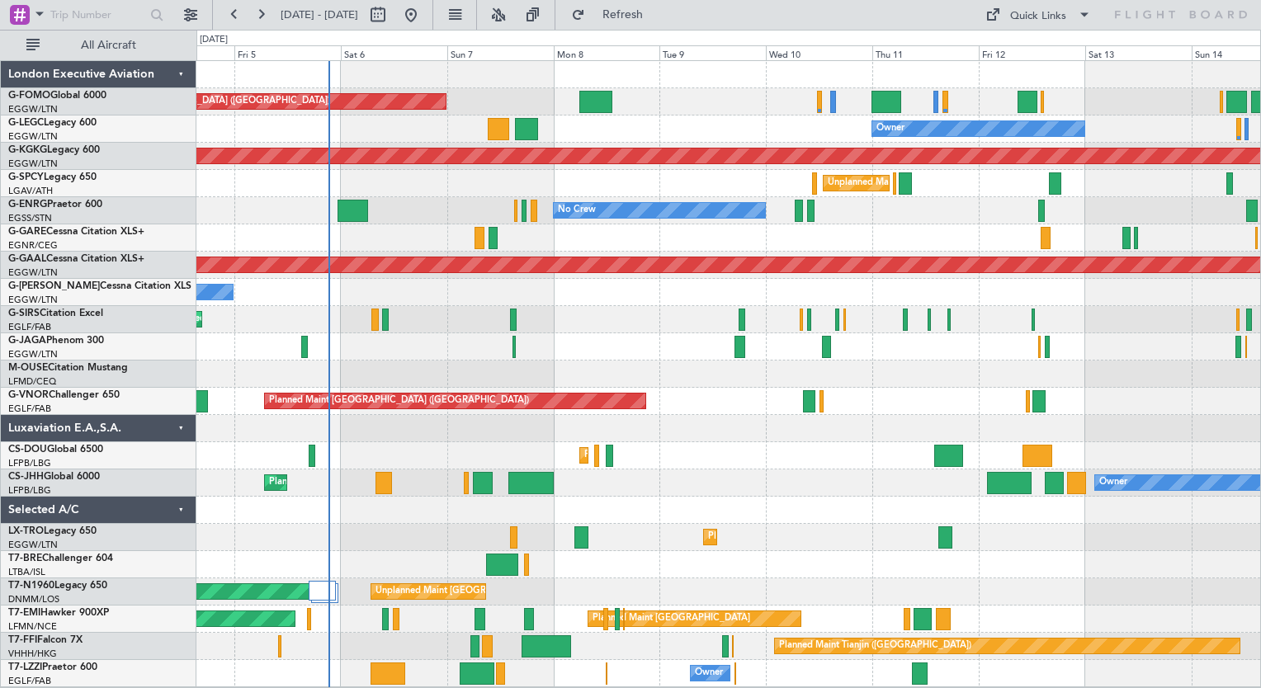
click at [776, 78] on div "Planned Maint London (Luton) Owner AOG Maint Istanbul (Ataturk) Unplanned Maint…" at bounding box center [728, 374] width 1064 height 626
